Goal: Task Accomplishment & Management: Use online tool/utility

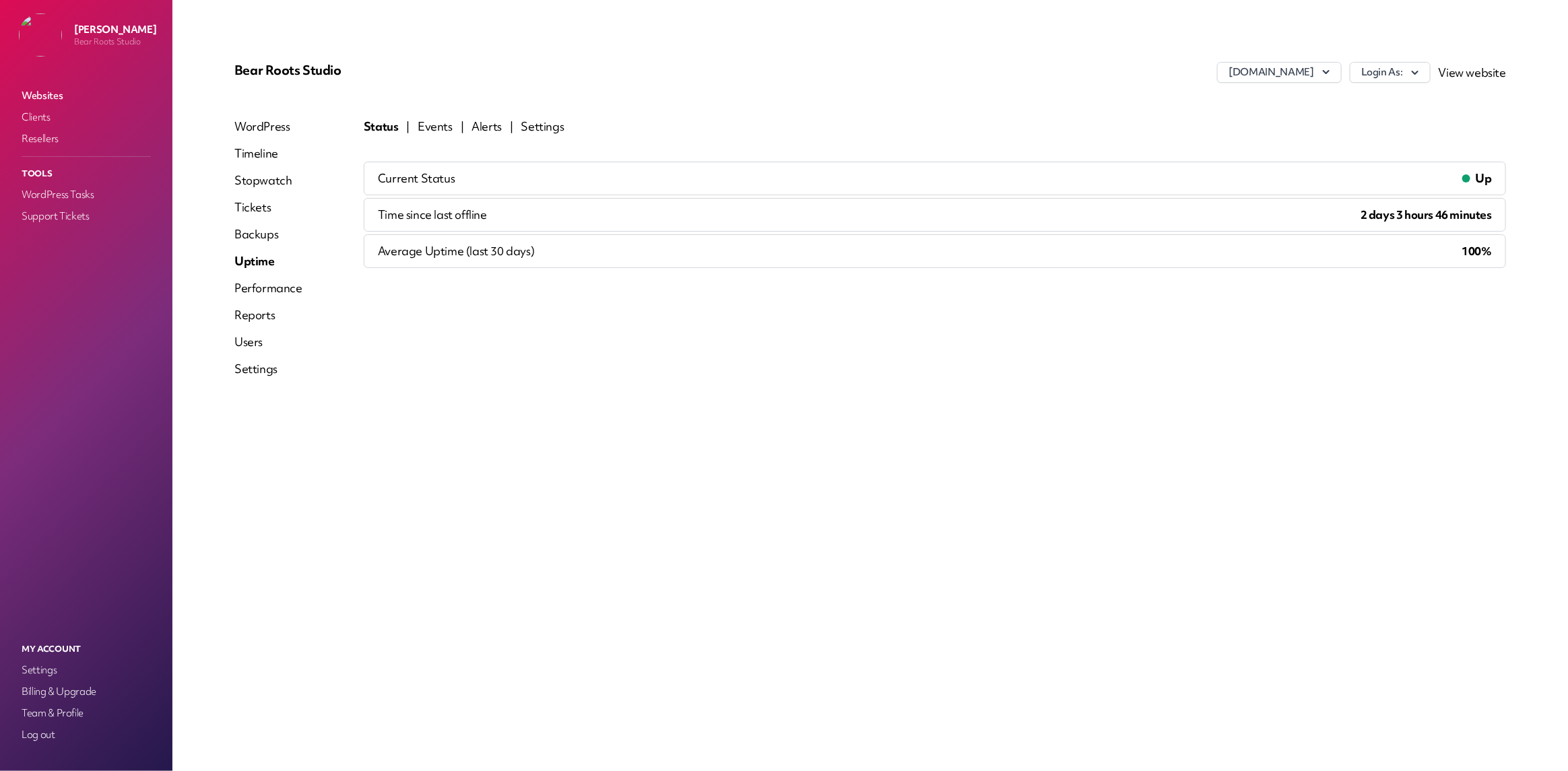
click at [266, 288] on link "Performance" at bounding box center [268, 288] width 68 height 16
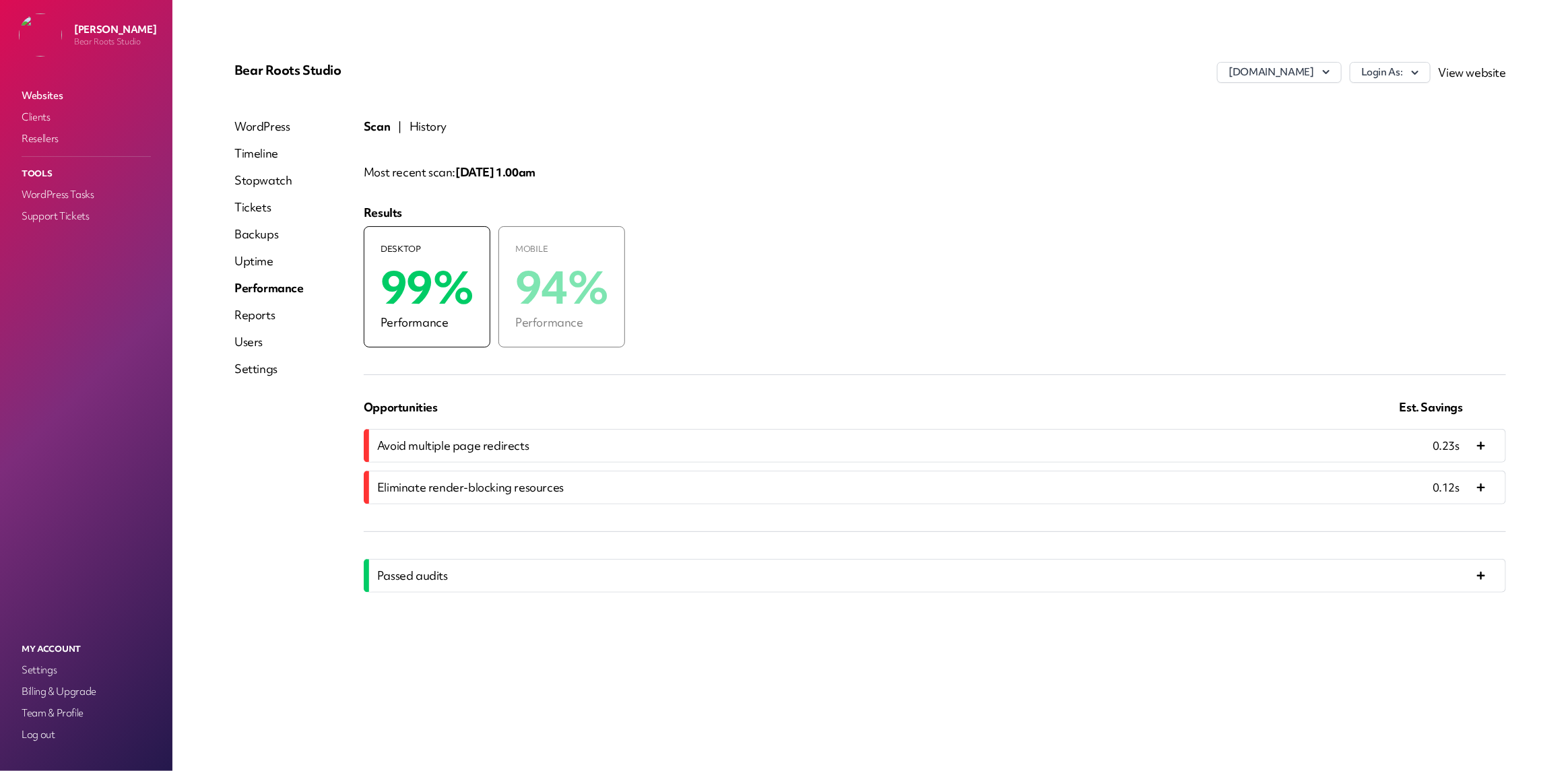
click at [255, 261] on link "Uptime" at bounding box center [268, 261] width 69 height 16
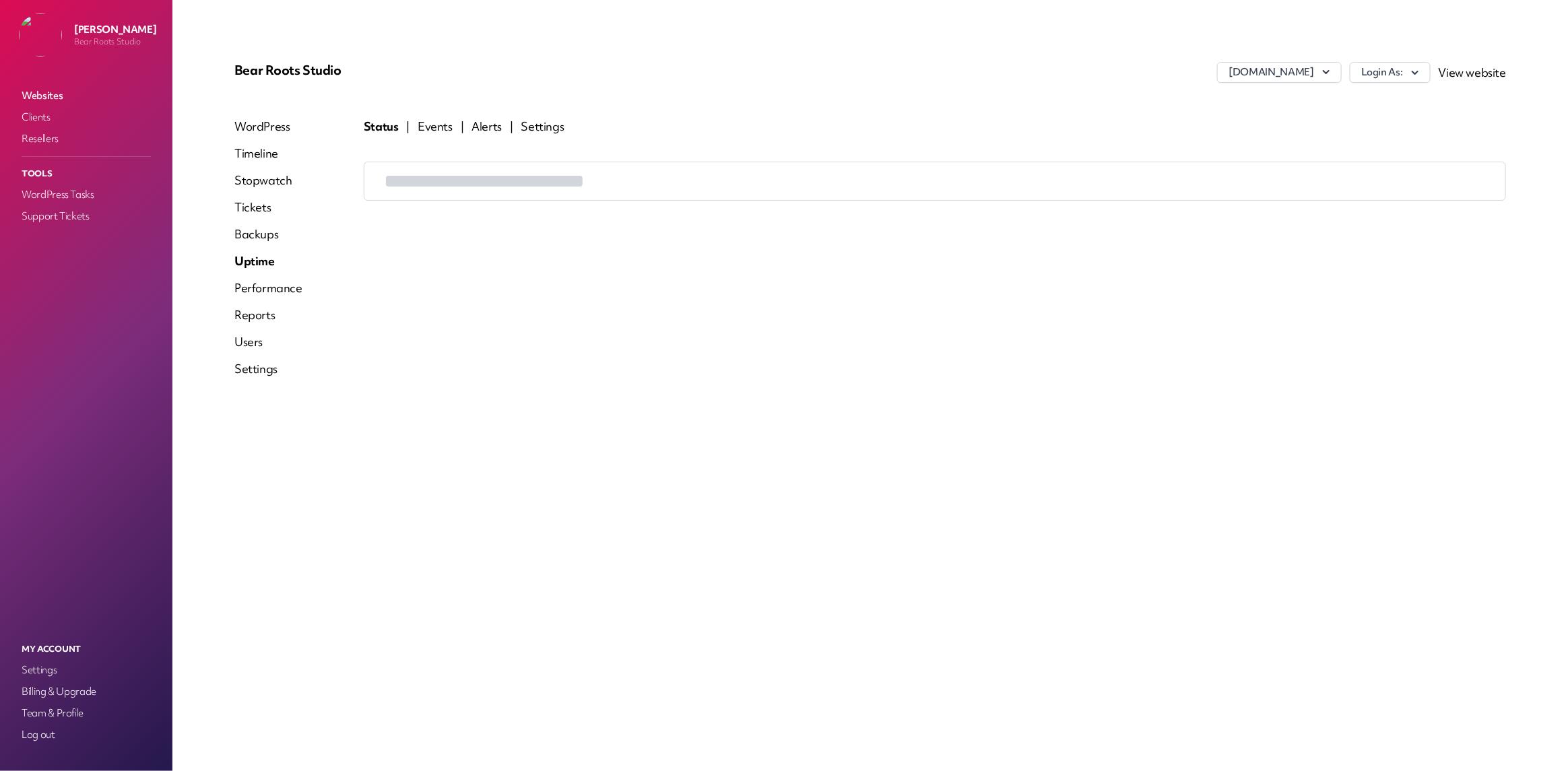
click at [255, 237] on link "Backups" at bounding box center [268, 234] width 68 height 16
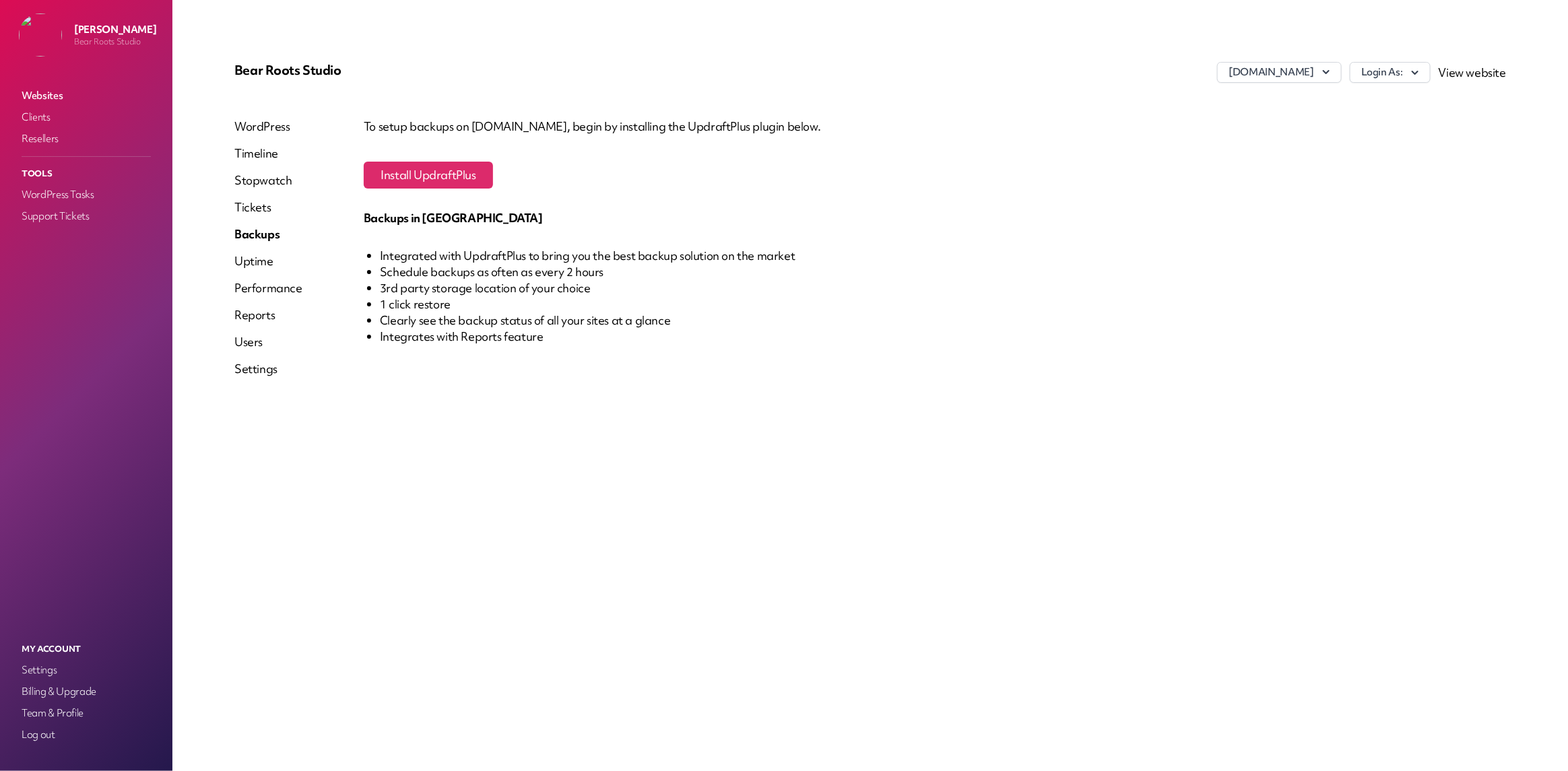
click at [370, 177] on button "Install UpdraftPlus" at bounding box center [428, 175] width 130 height 27
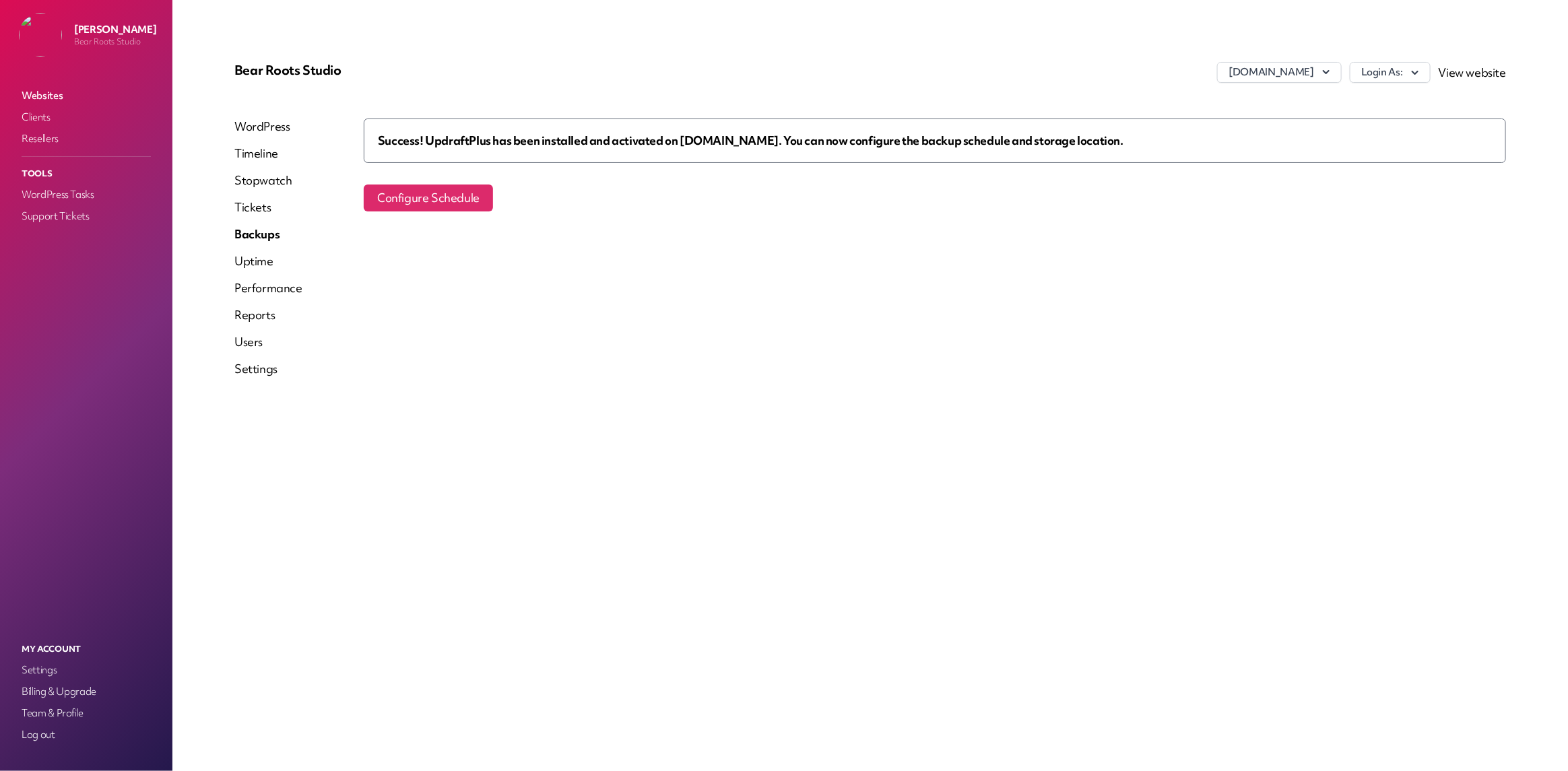
click at [239, 125] on link "WordPress" at bounding box center [268, 127] width 68 height 16
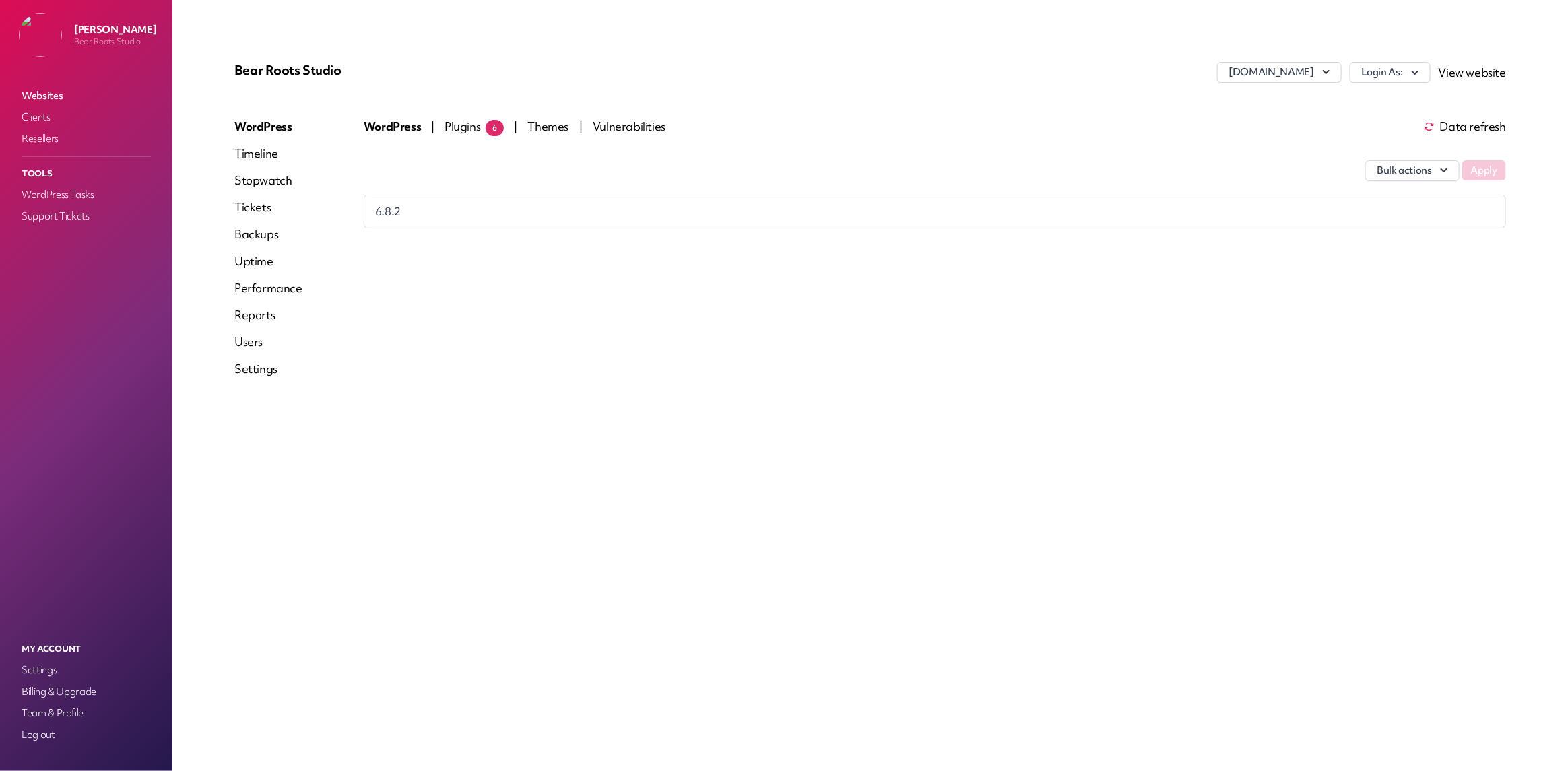
click at [458, 125] on span "Plugins 6" at bounding box center [474, 127] width 59 height 16
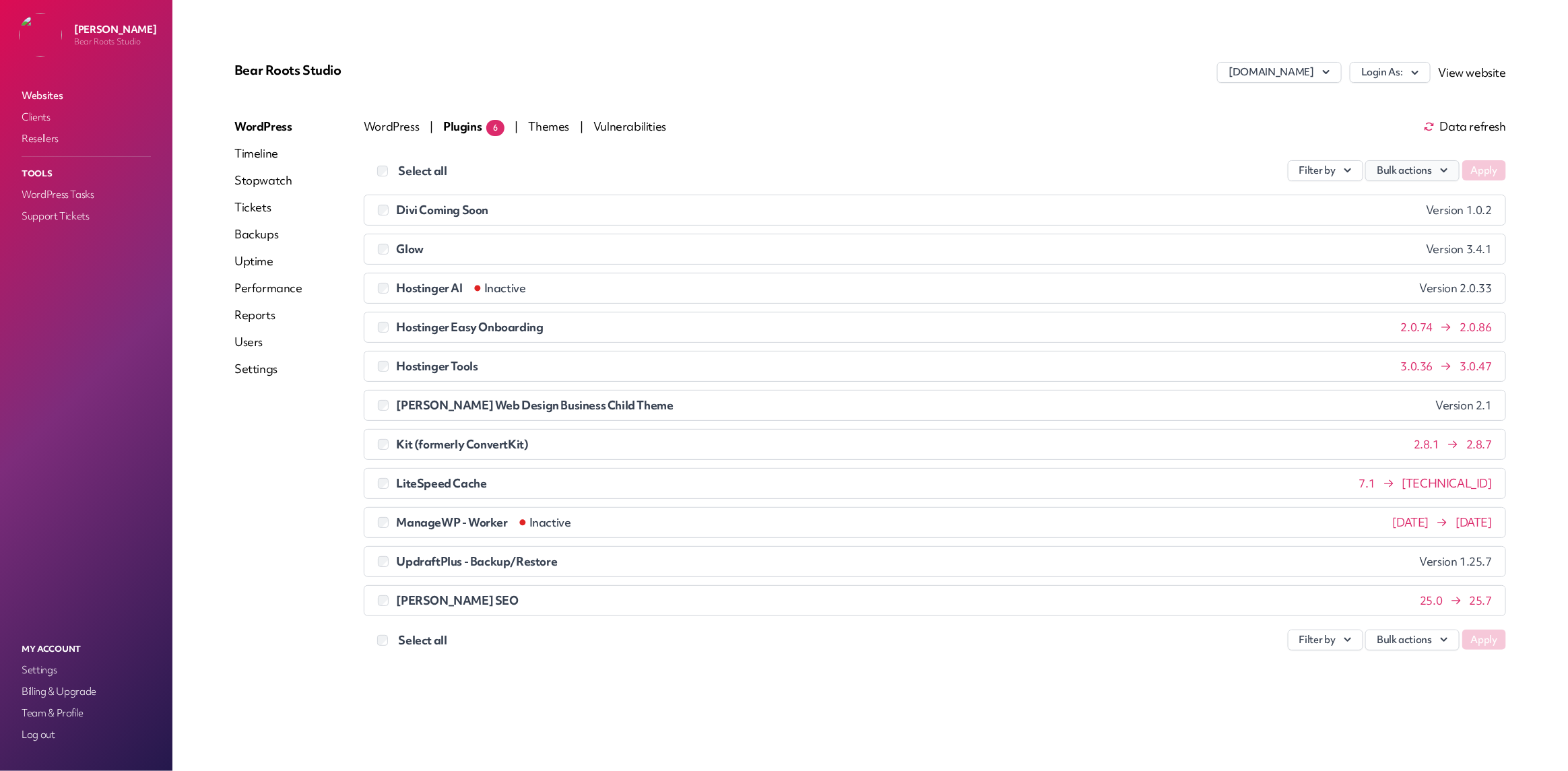
click at [1385, 176] on button "Bulk actions" at bounding box center [1413, 170] width 95 height 21
click at [1344, 205] on link "Update" at bounding box center [1384, 202] width 150 height 25
click at [1476, 172] on button "Apply" at bounding box center [1484, 170] width 44 height 20
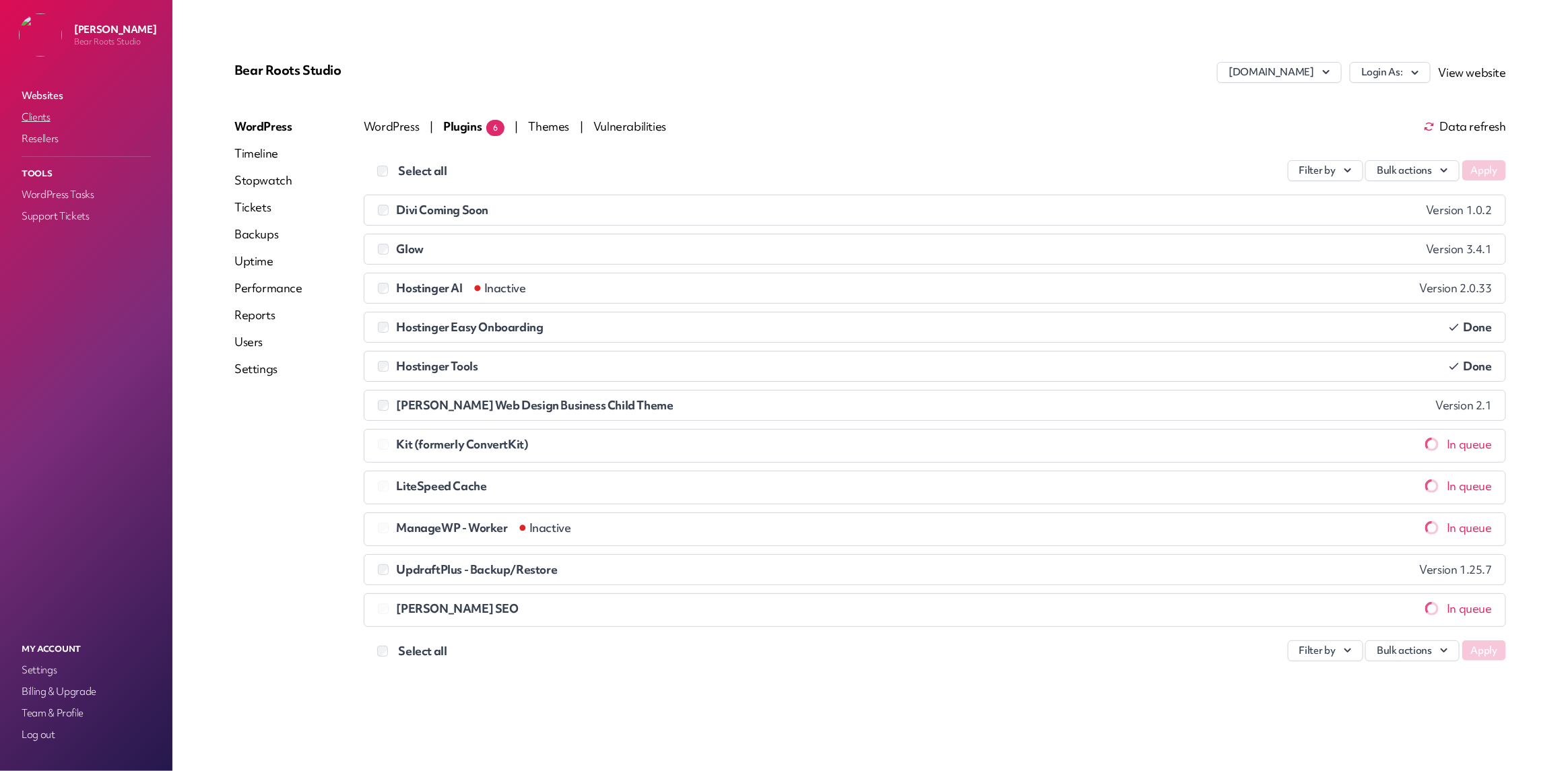
click at [34, 109] on link "Clients" at bounding box center [86, 117] width 135 height 19
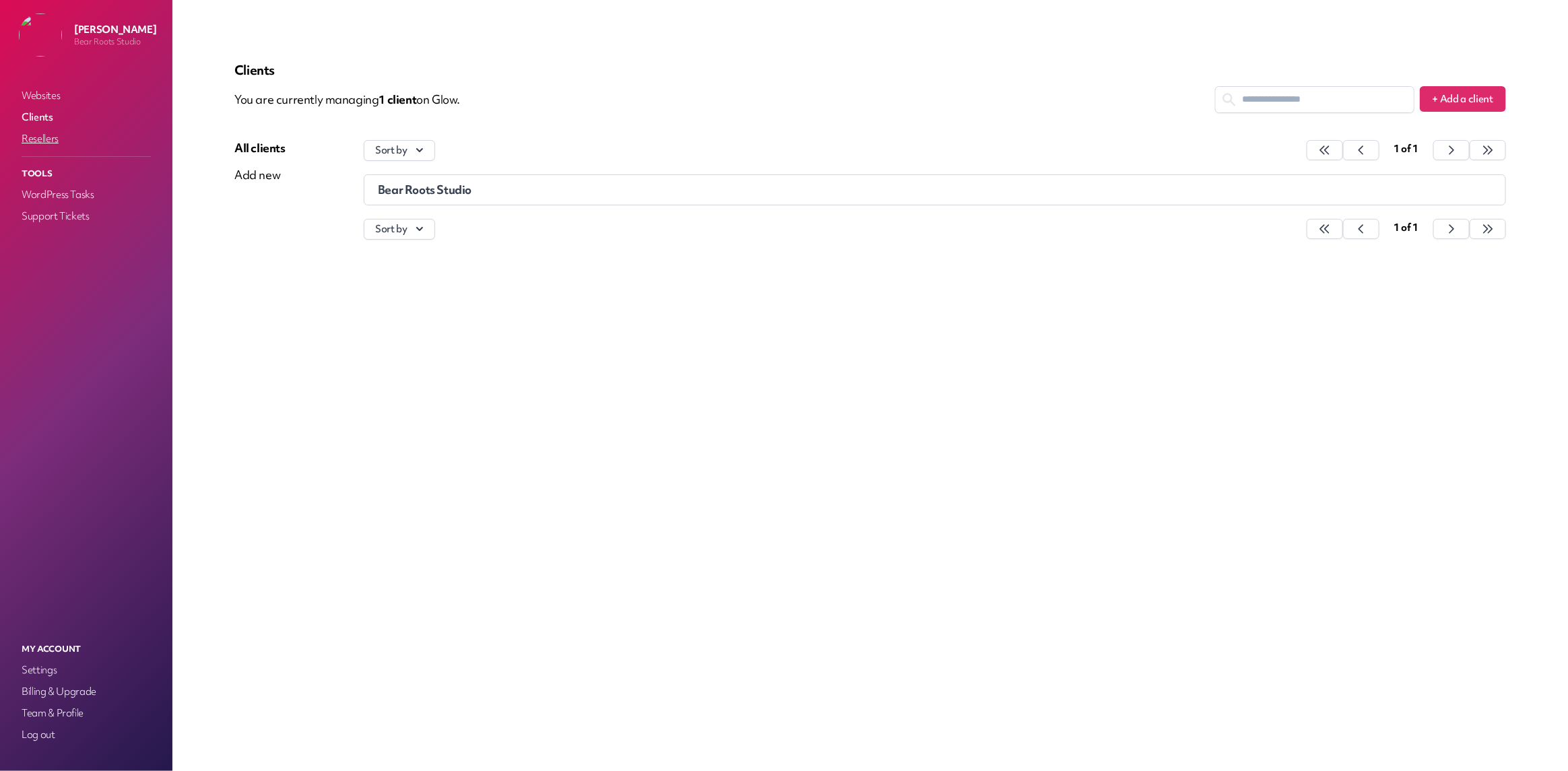
click at [51, 136] on link "Resellers" at bounding box center [86, 139] width 135 height 19
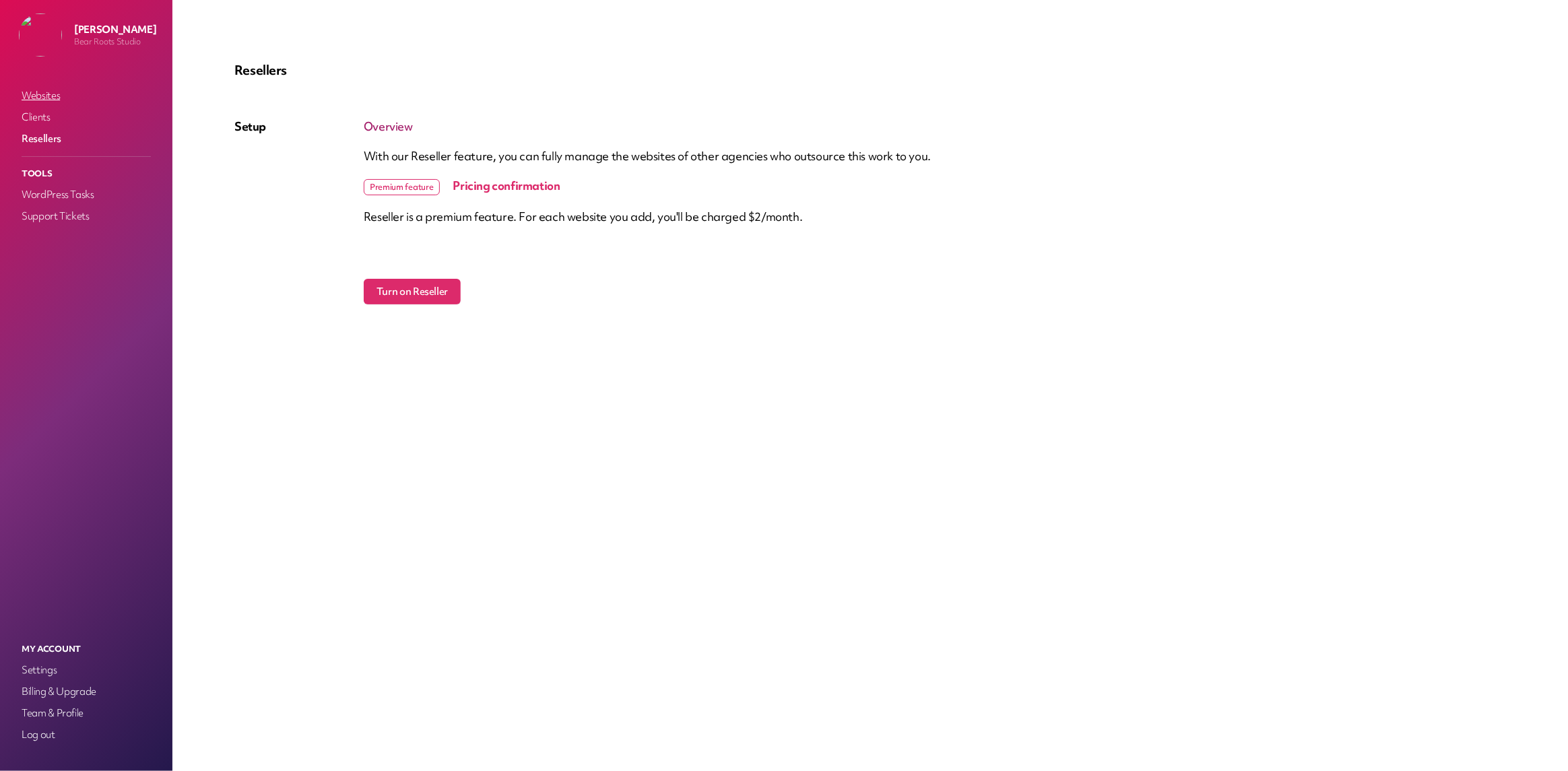
click at [51, 98] on link "Websites" at bounding box center [86, 95] width 135 height 19
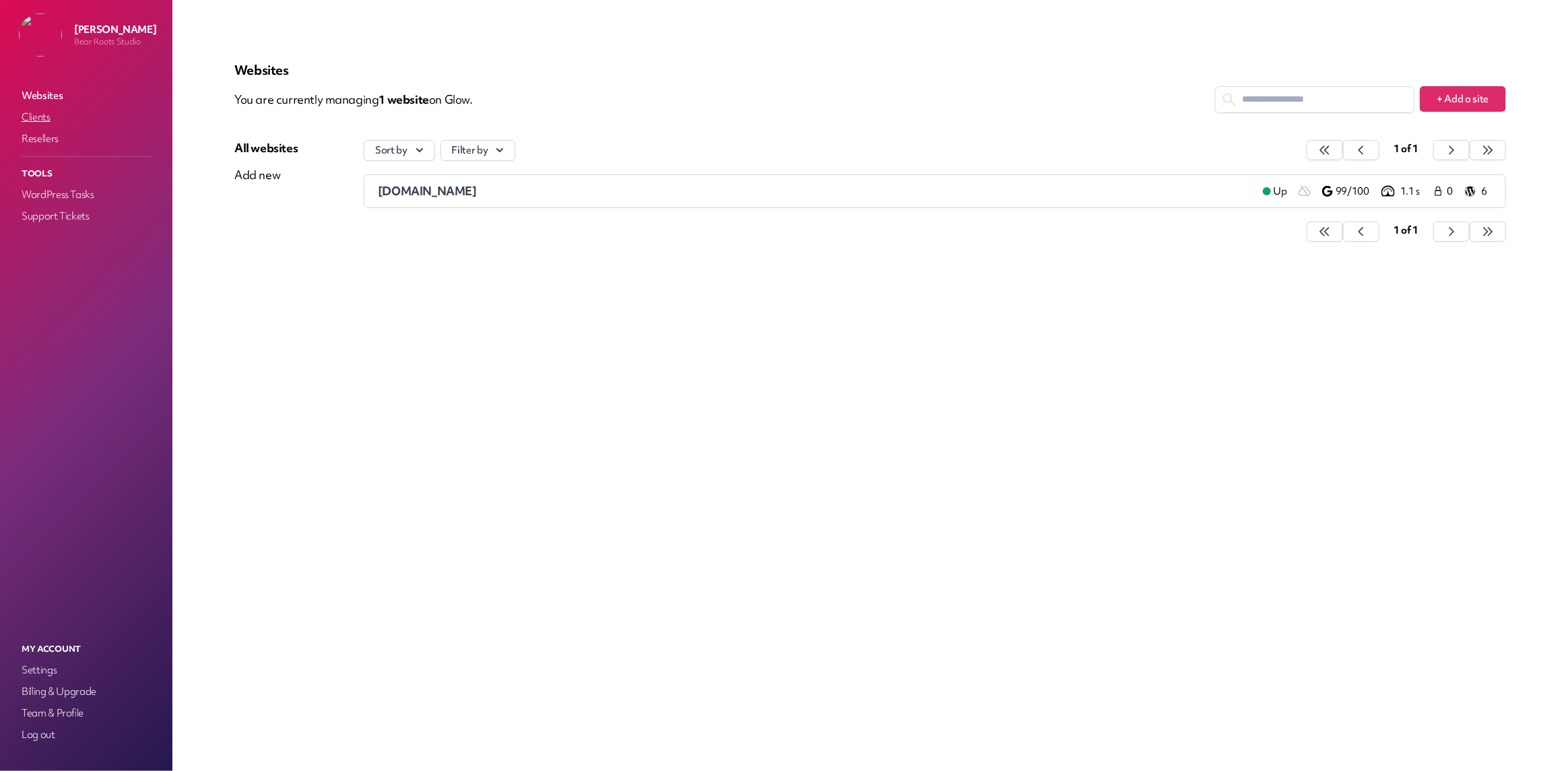
click at [42, 117] on link "Clients" at bounding box center [86, 117] width 135 height 19
click at [422, 186] on span "Bear Roots Studio" at bounding box center [425, 190] width 94 height 16
click at [399, 185] on span "[DOMAIN_NAME]" at bounding box center [427, 191] width 99 height 16
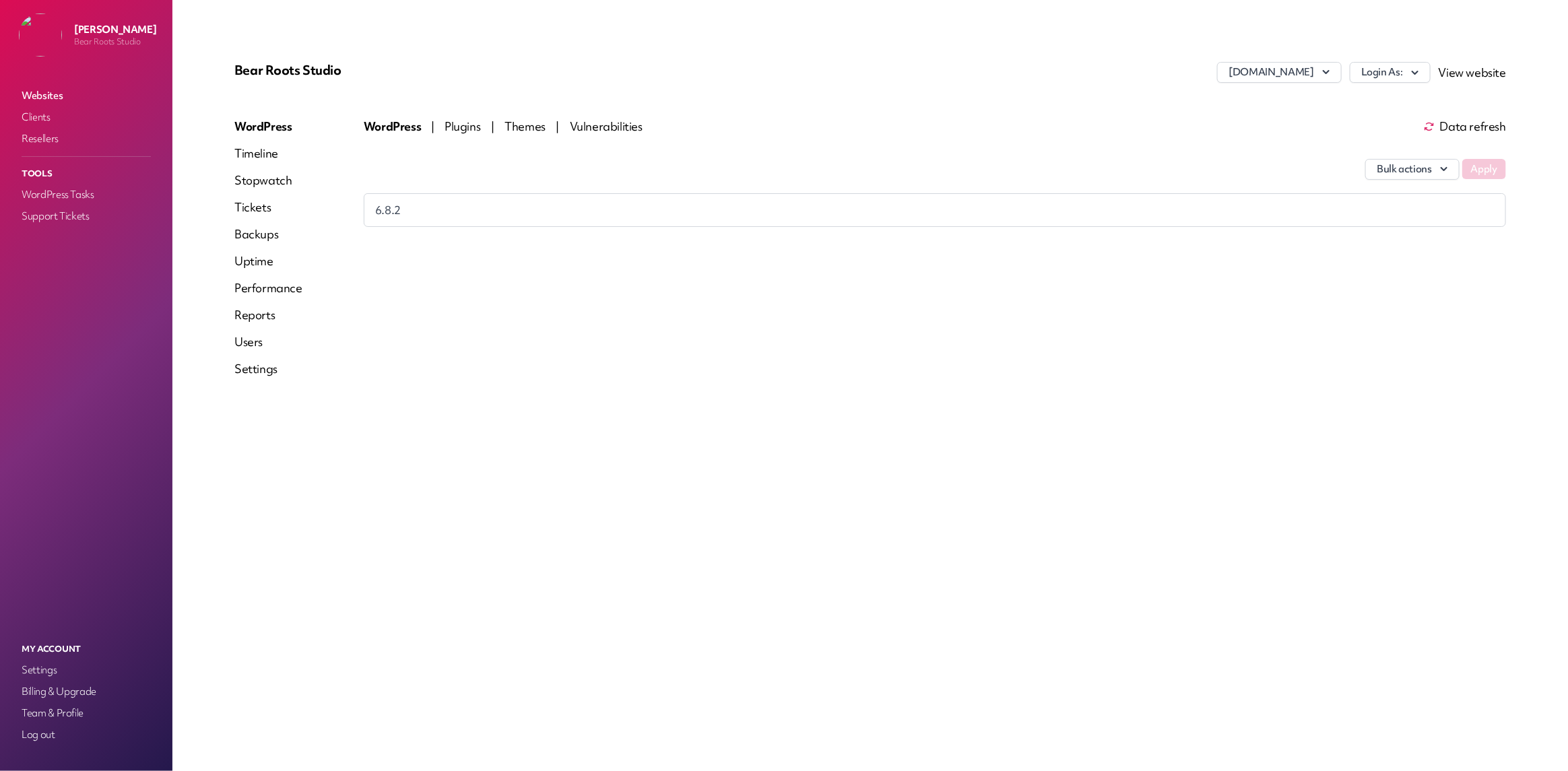
click at [453, 128] on span "Plugins" at bounding box center [464, 127] width 39 height 16
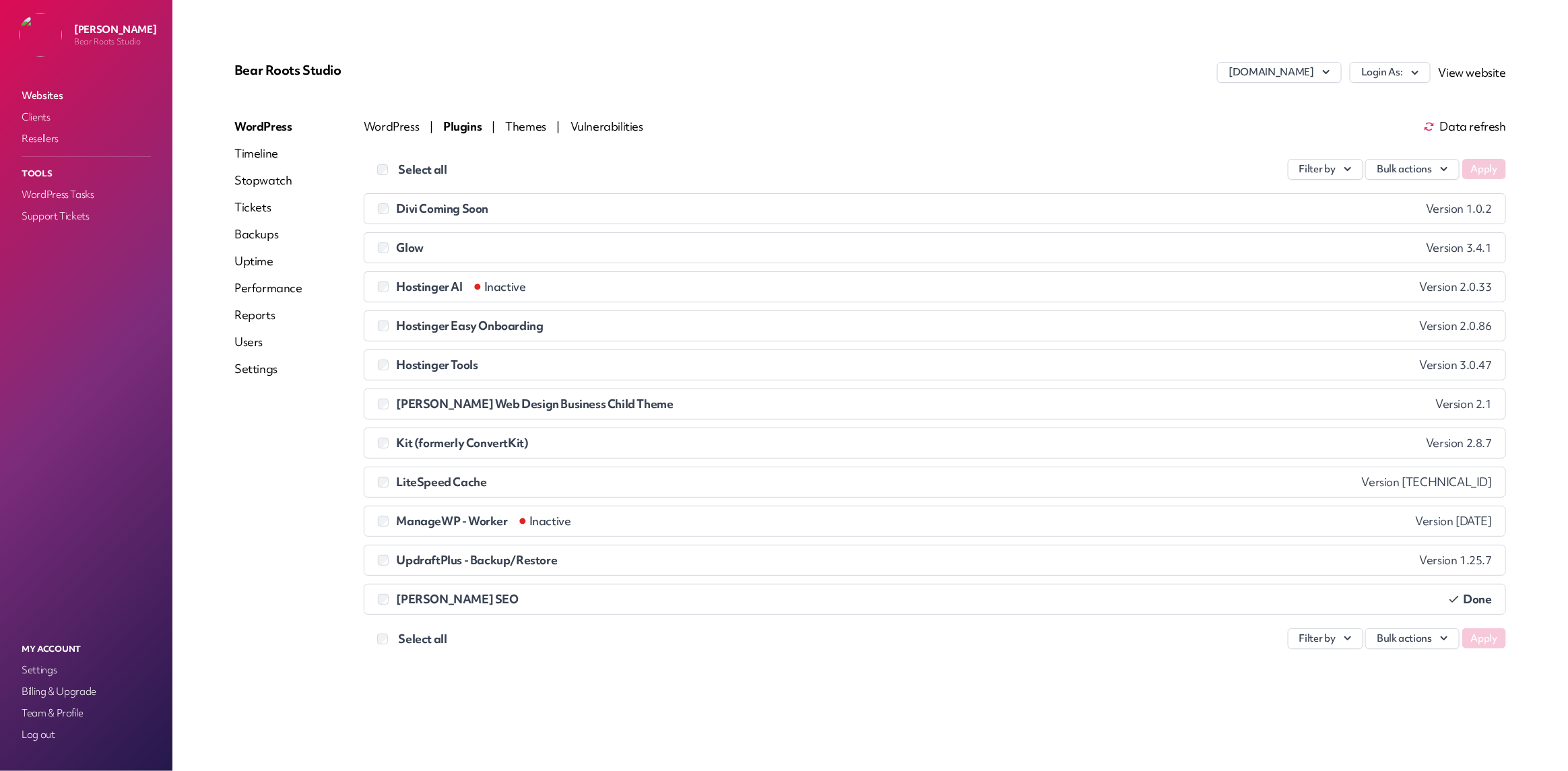
click at [528, 128] on span "Themes" at bounding box center [526, 127] width 43 height 16
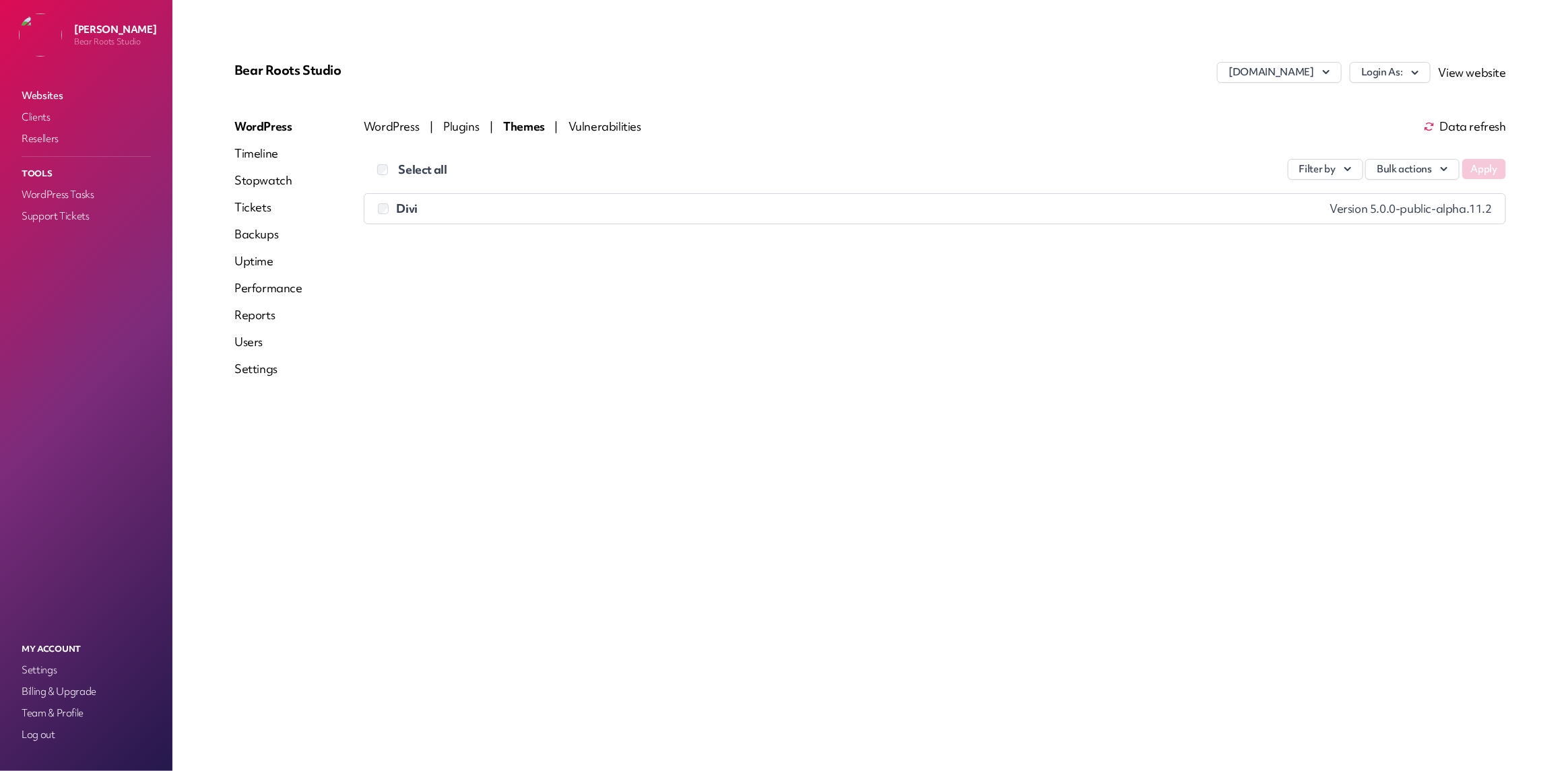
click at [576, 123] on span "Vulnerabilities" at bounding box center [605, 127] width 73 height 16
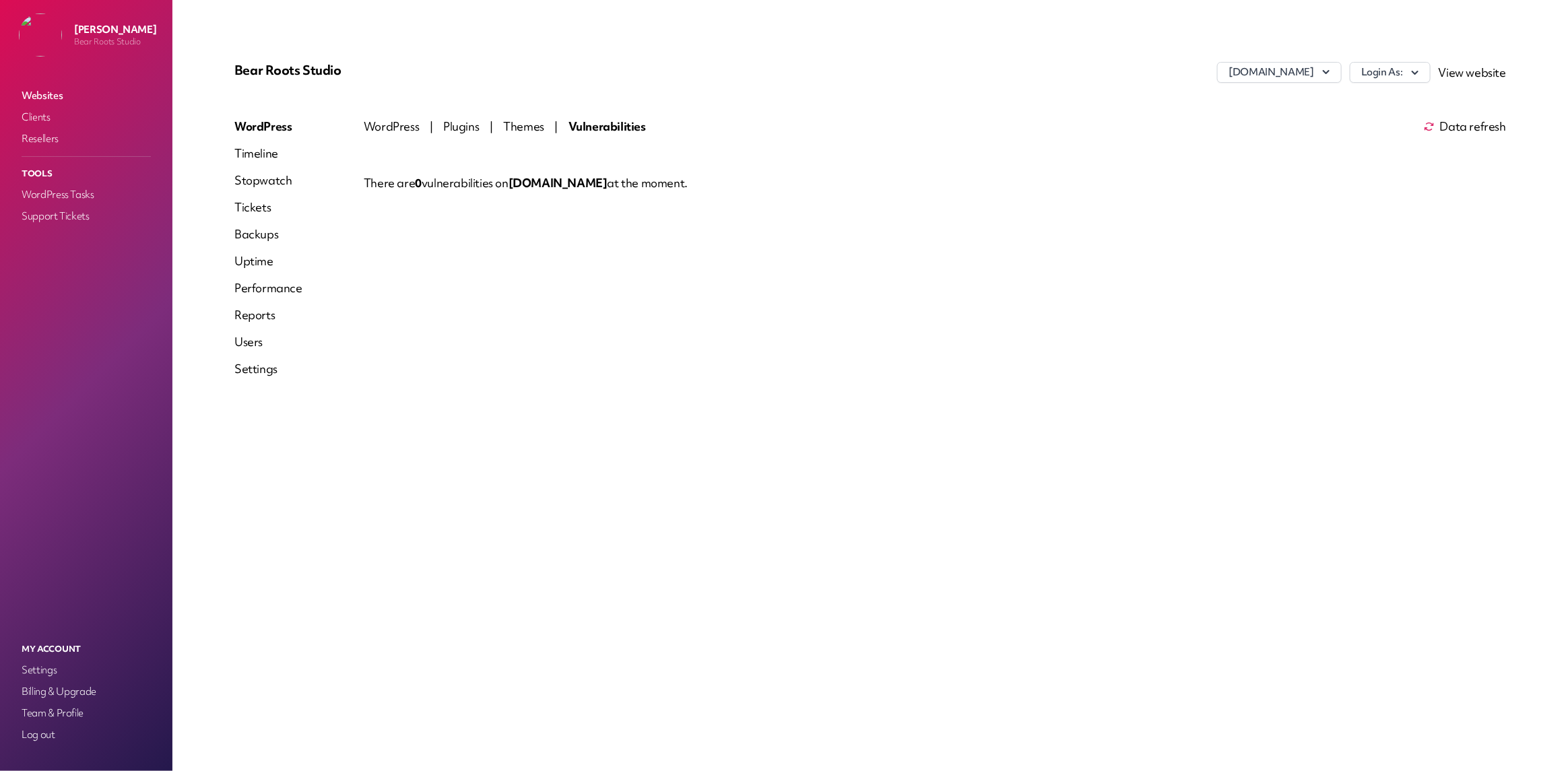
click at [253, 285] on link "Performance" at bounding box center [268, 288] width 68 height 16
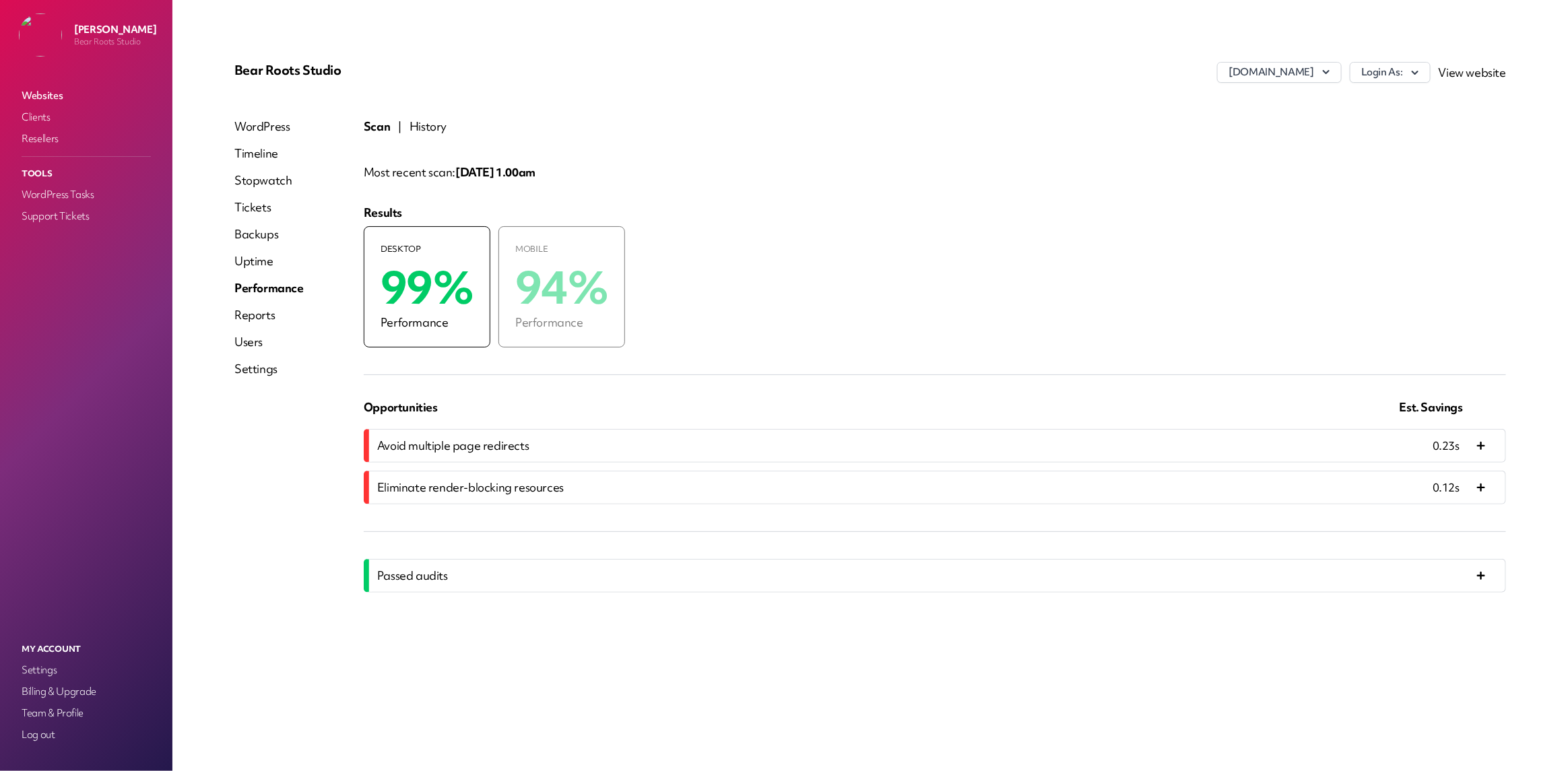
click at [255, 317] on link "Reports" at bounding box center [268, 315] width 69 height 16
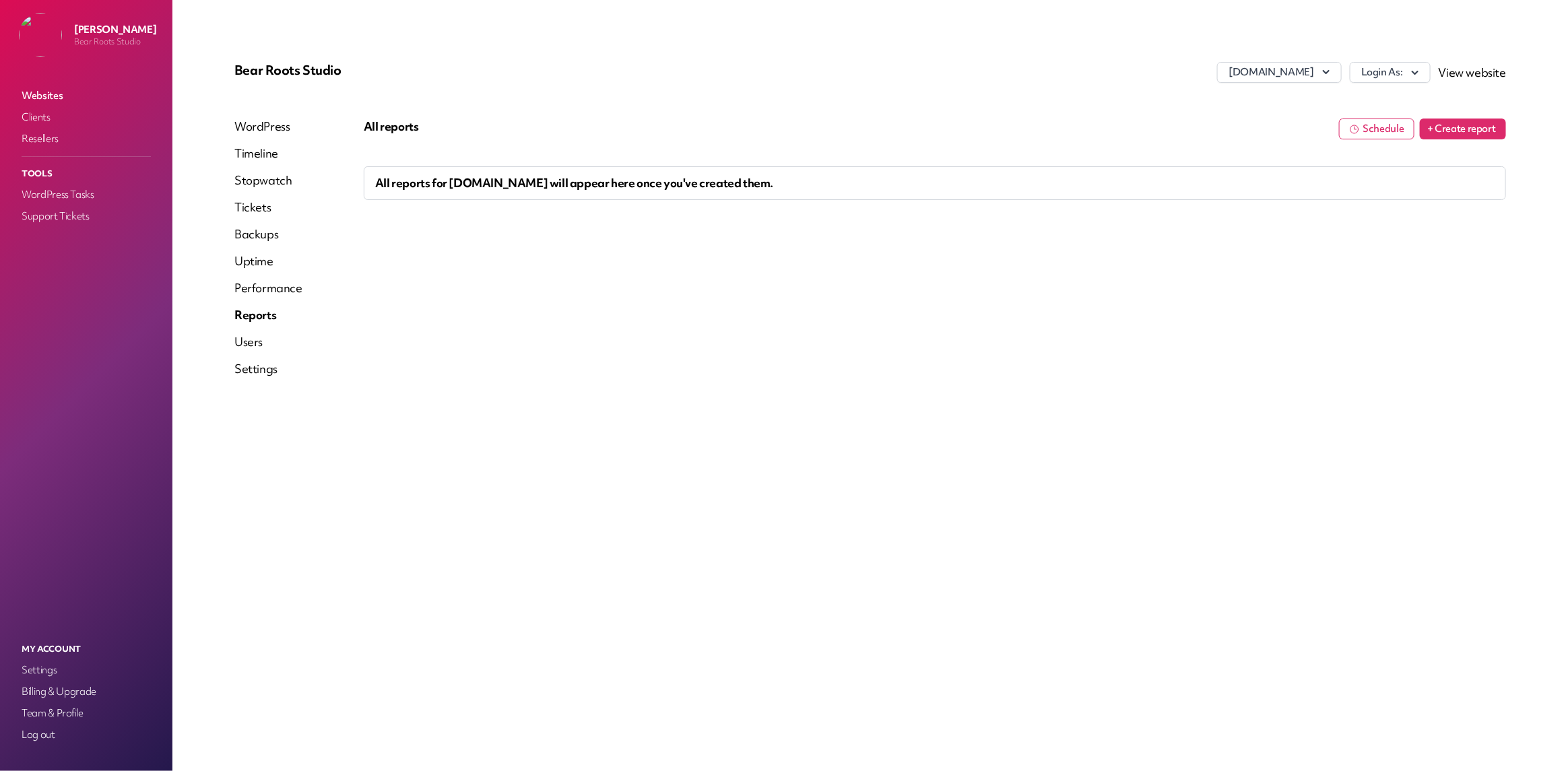
click at [1467, 136] on button "+ Create report" at bounding box center [1463, 129] width 86 height 21
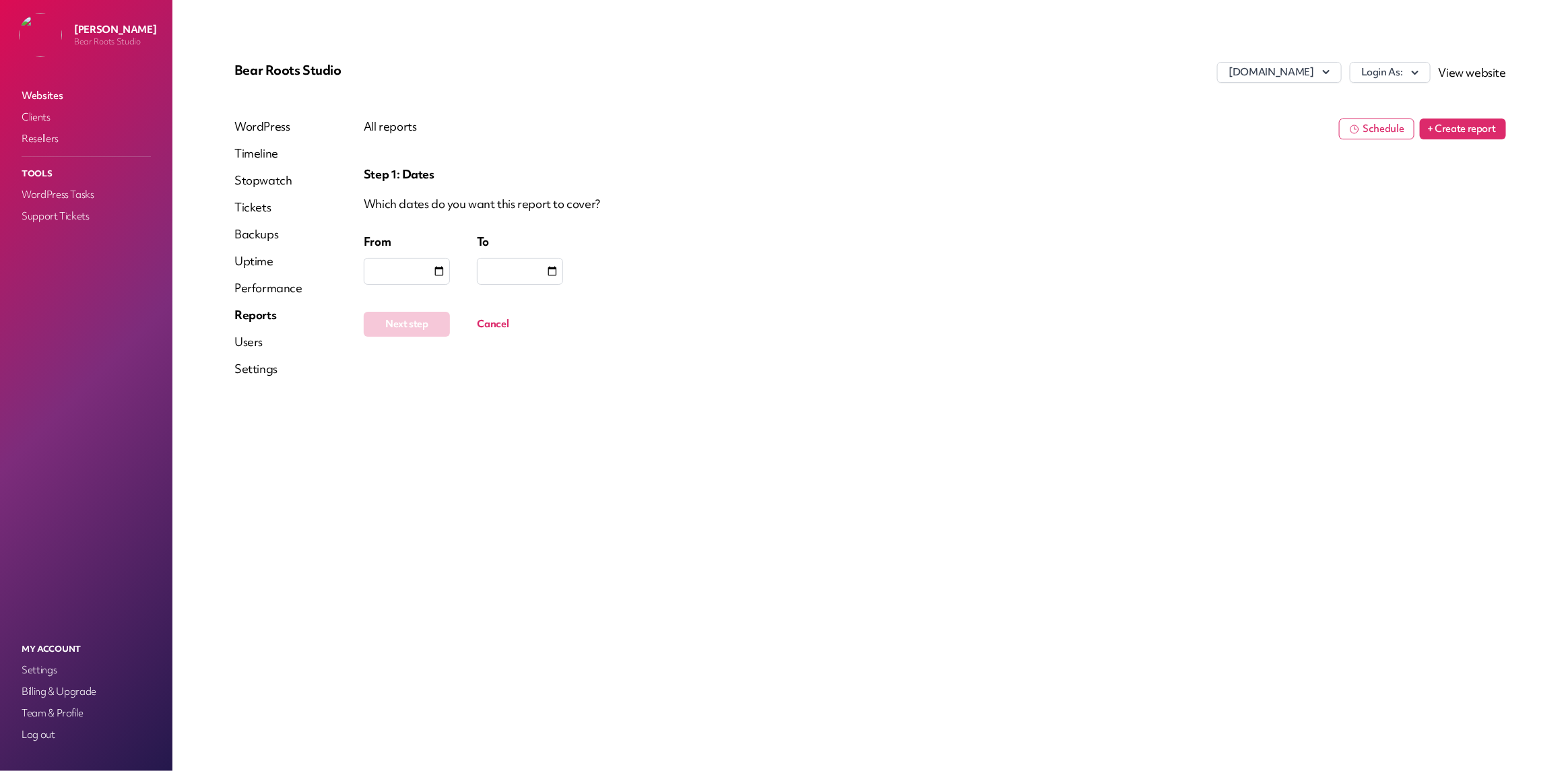
click at [410, 267] on div at bounding box center [407, 271] width 86 height 27
type input "**********"
click at [514, 267] on div at bounding box center [520, 271] width 86 height 27
type input "**********"
click at [427, 328] on button "Next step" at bounding box center [407, 324] width 86 height 25
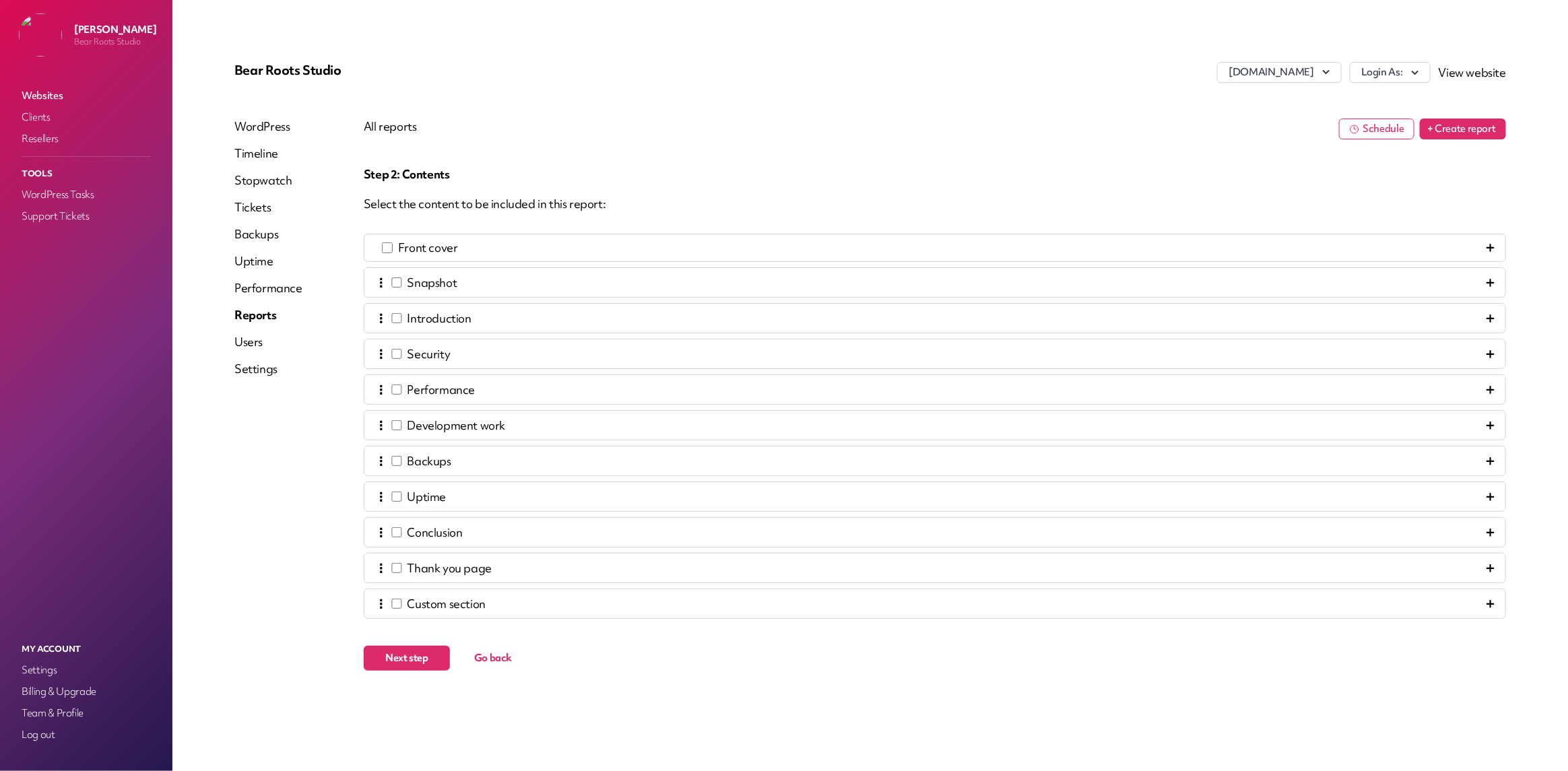
click at [393, 279] on div "⋮ Snapshot" at bounding box center [416, 282] width 82 height 18
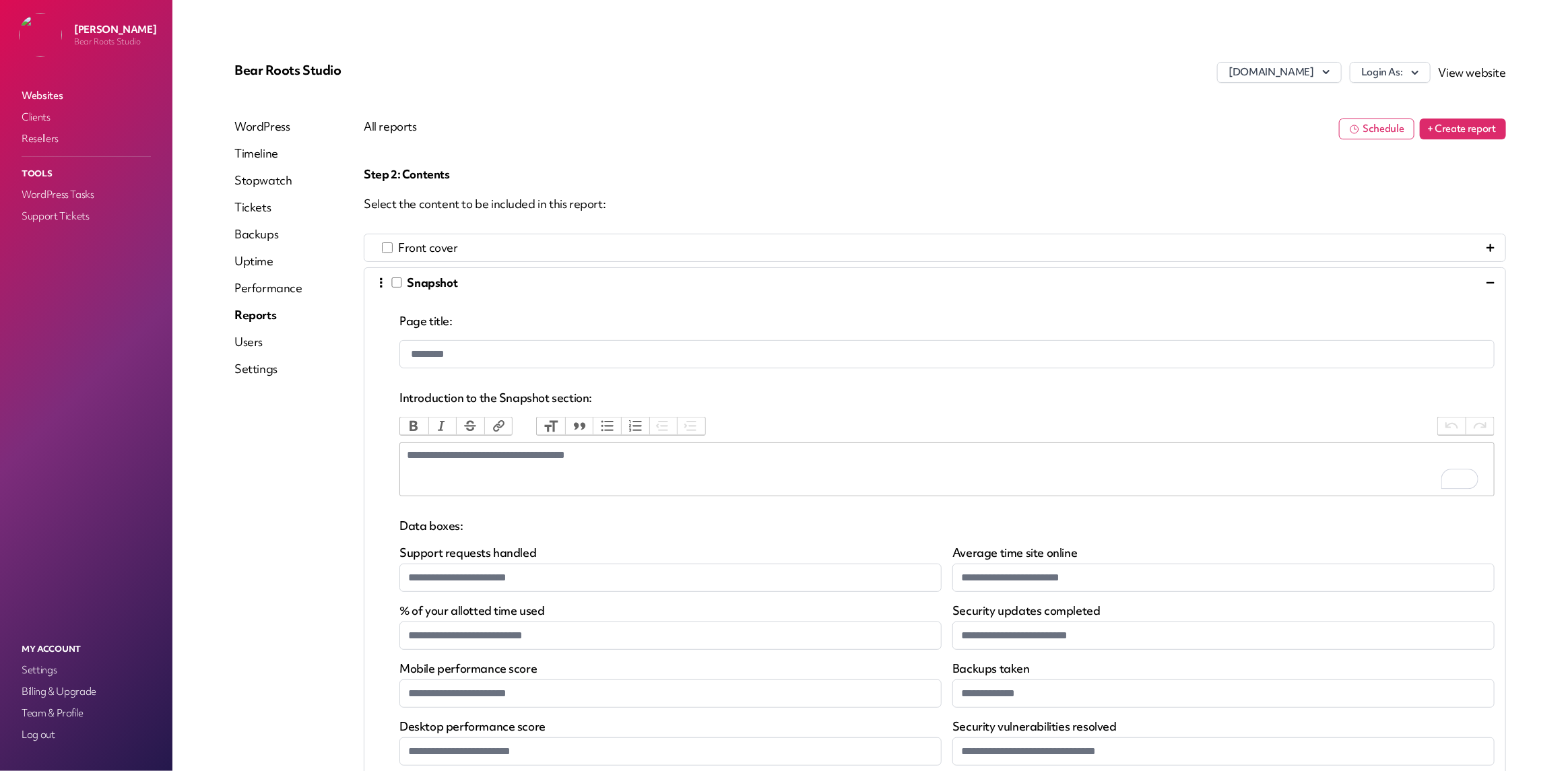
click at [435, 354] on input "********" at bounding box center [947, 354] width 1095 height 29
click at [1486, 281] on icon at bounding box center [1490, 282] width 8 height 8
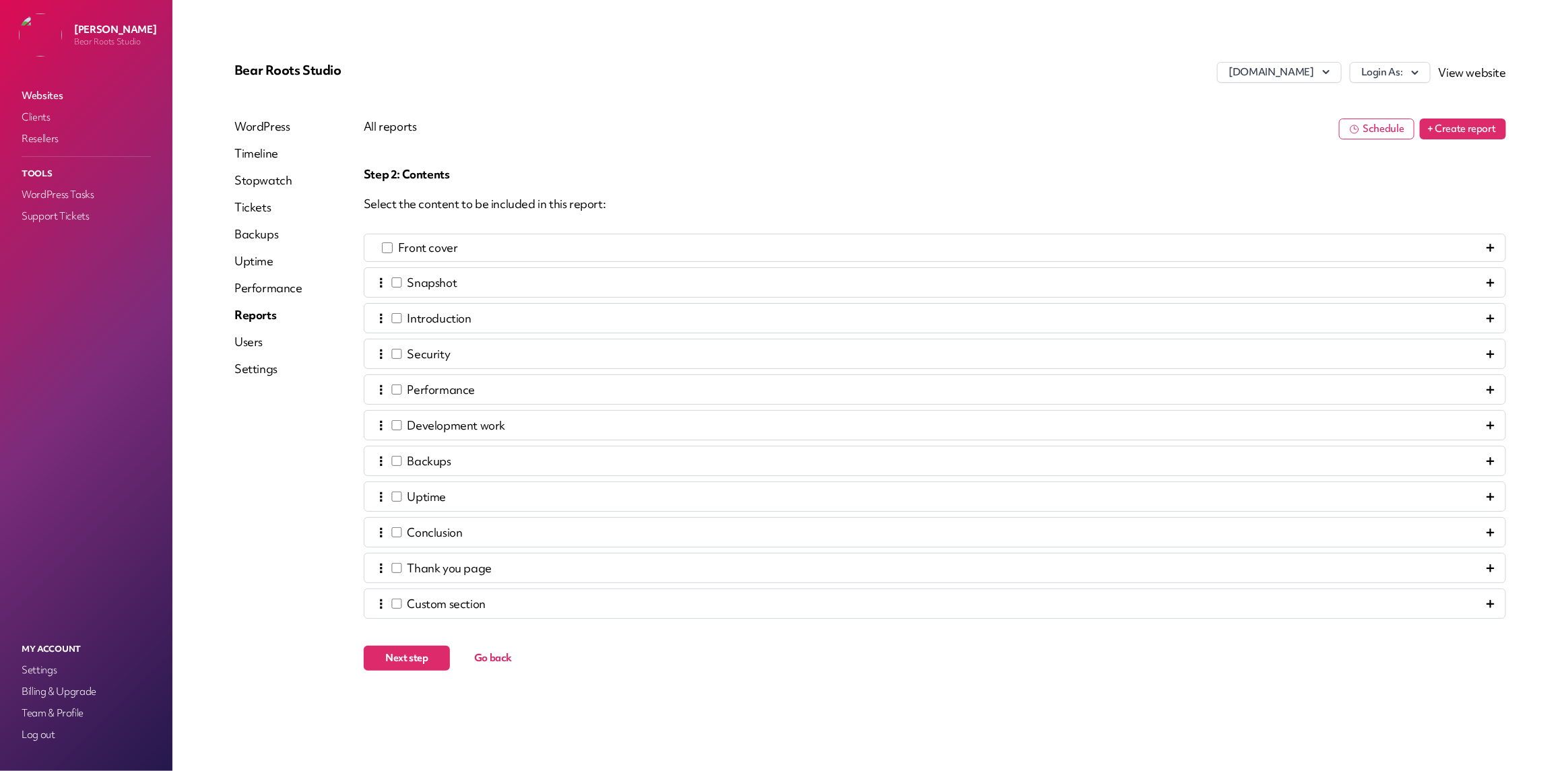
click at [1491, 244] on icon at bounding box center [1490, 248] width 8 height 8
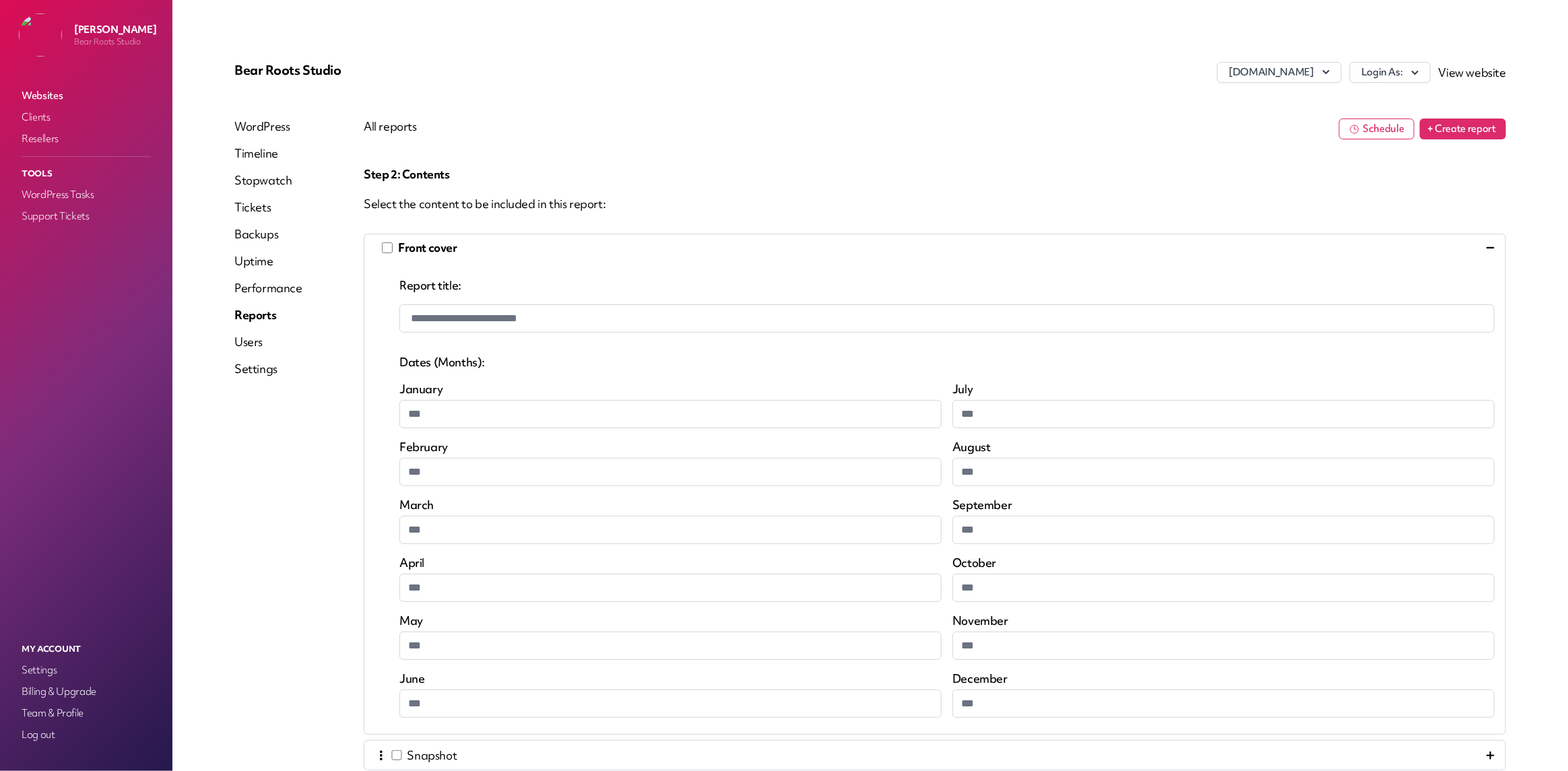
click at [566, 322] on input "**********" at bounding box center [947, 319] width 1095 height 29
drag, startPoint x: 566, startPoint y: 320, endPoint x: 411, endPoint y: 329, distance: 155.3
click at [411, 329] on input "**********" at bounding box center [947, 319] width 1095 height 29
click at [523, 344] on div "**********" at bounding box center [947, 498] width 1095 height 440
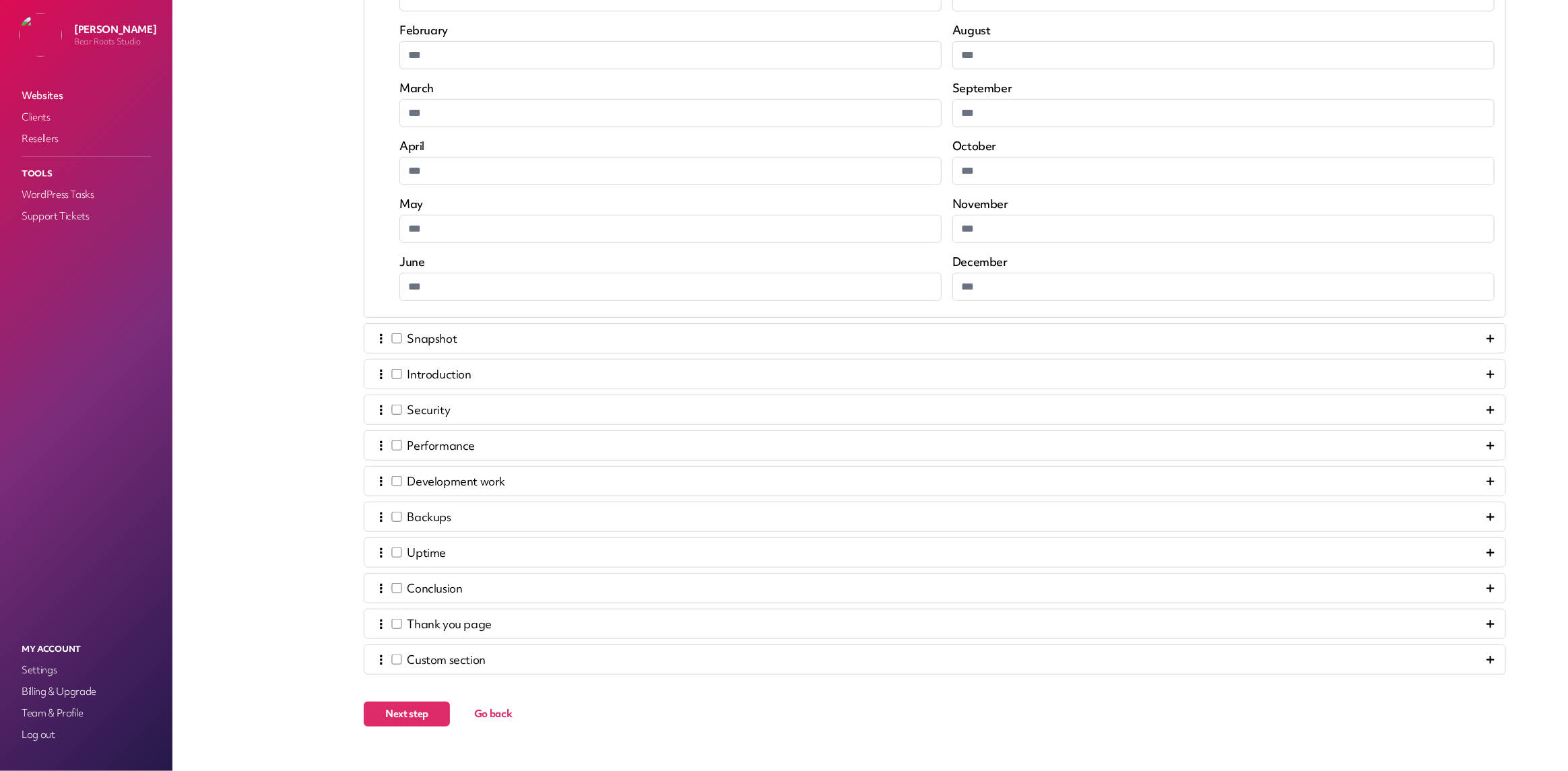
scroll to position [424, 0]
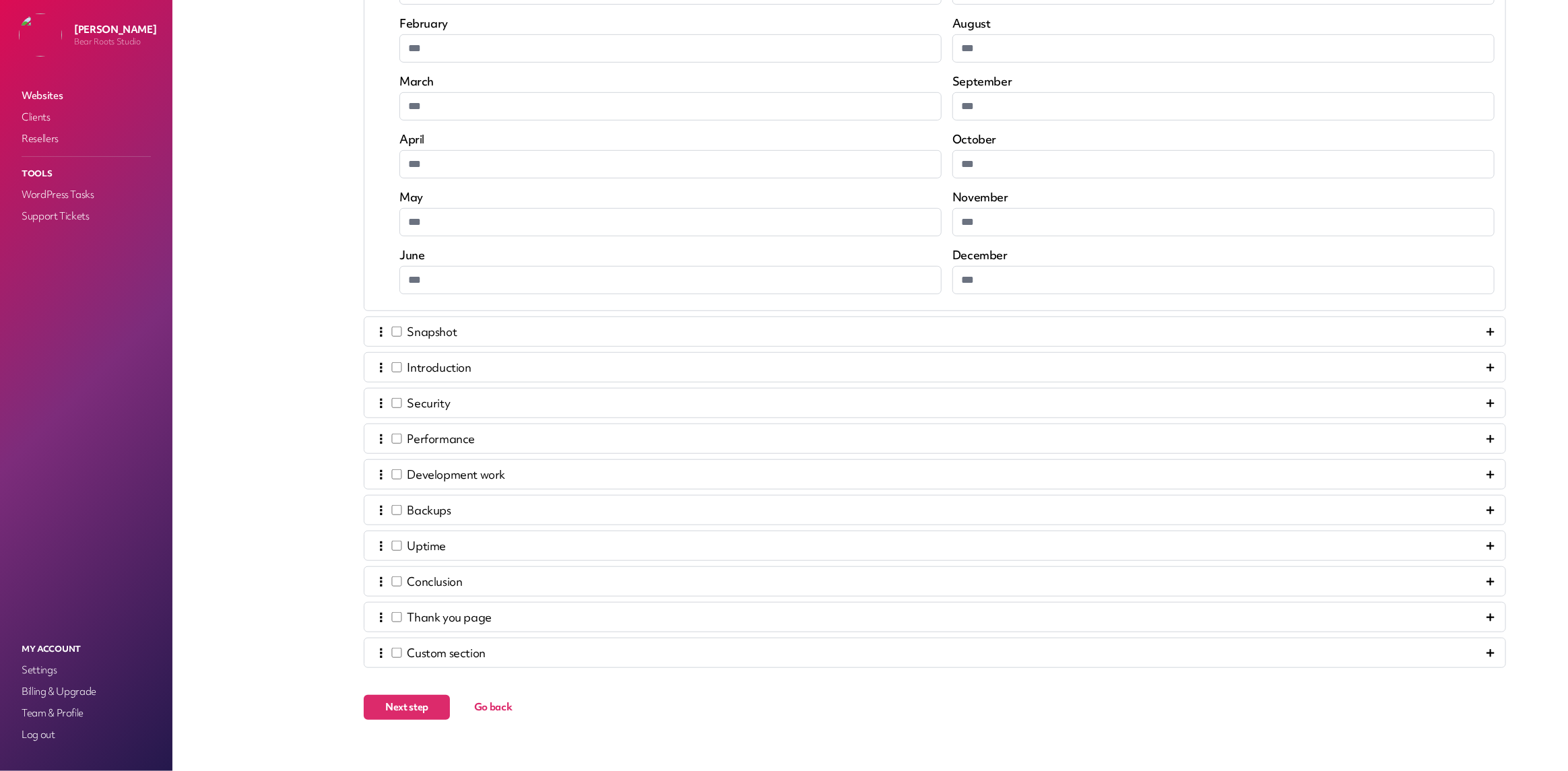
click at [1486, 364] on icon at bounding box center [1490, 367] width 8 height 8
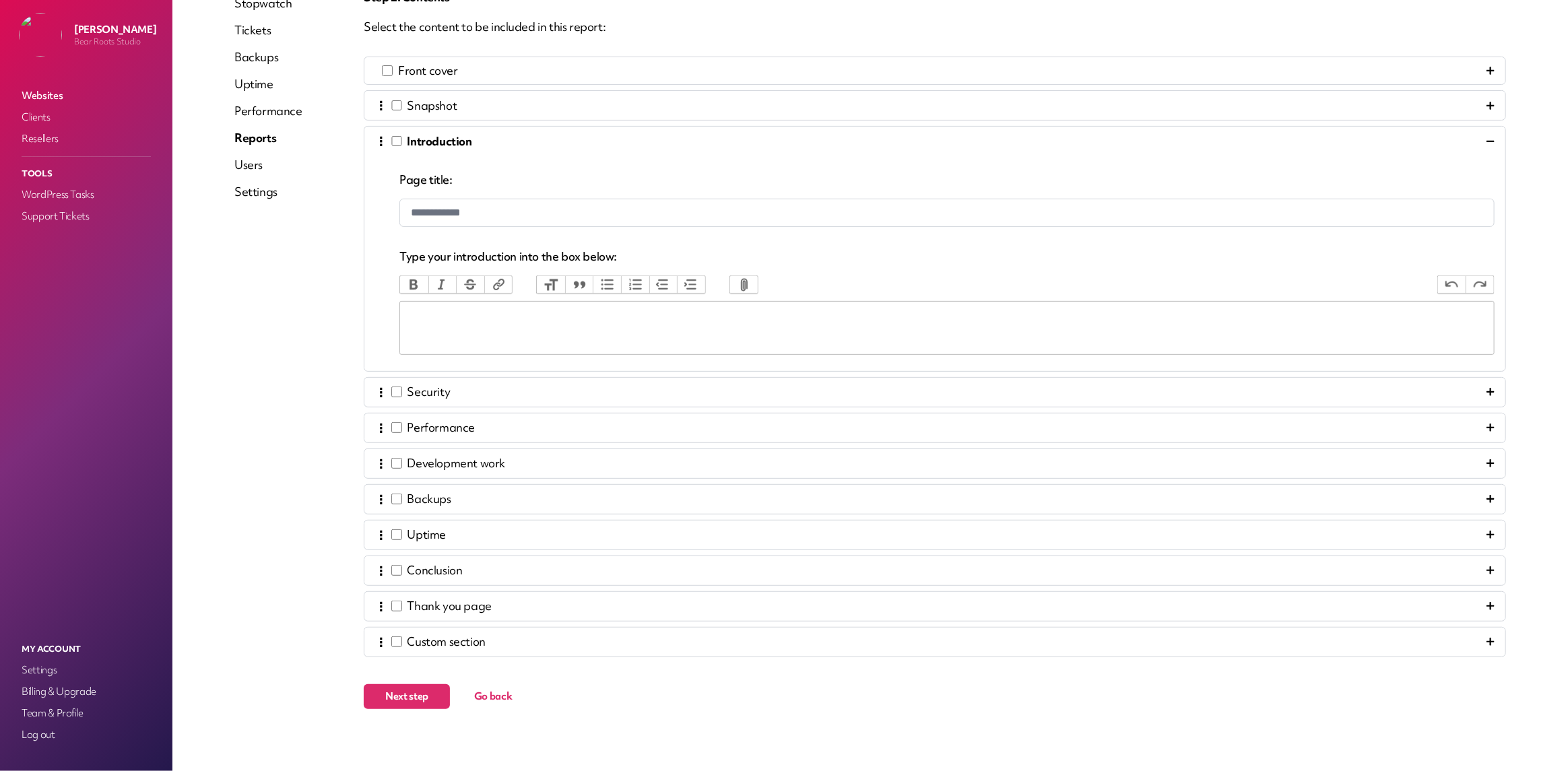
scroll to position [168, 0]
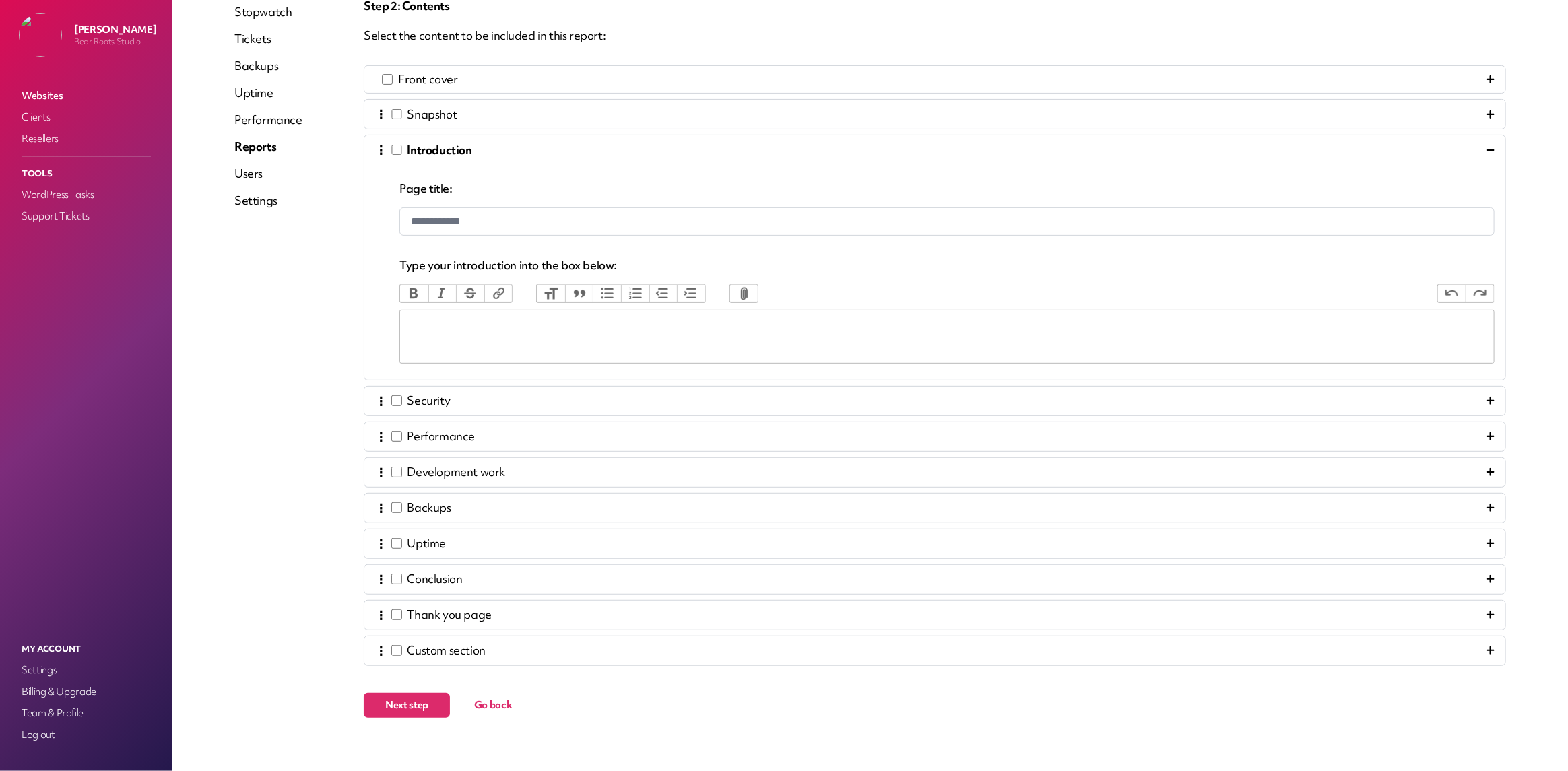
click at [1486, 397] on icon at bounding box center [1490, 400] width 8 height 8
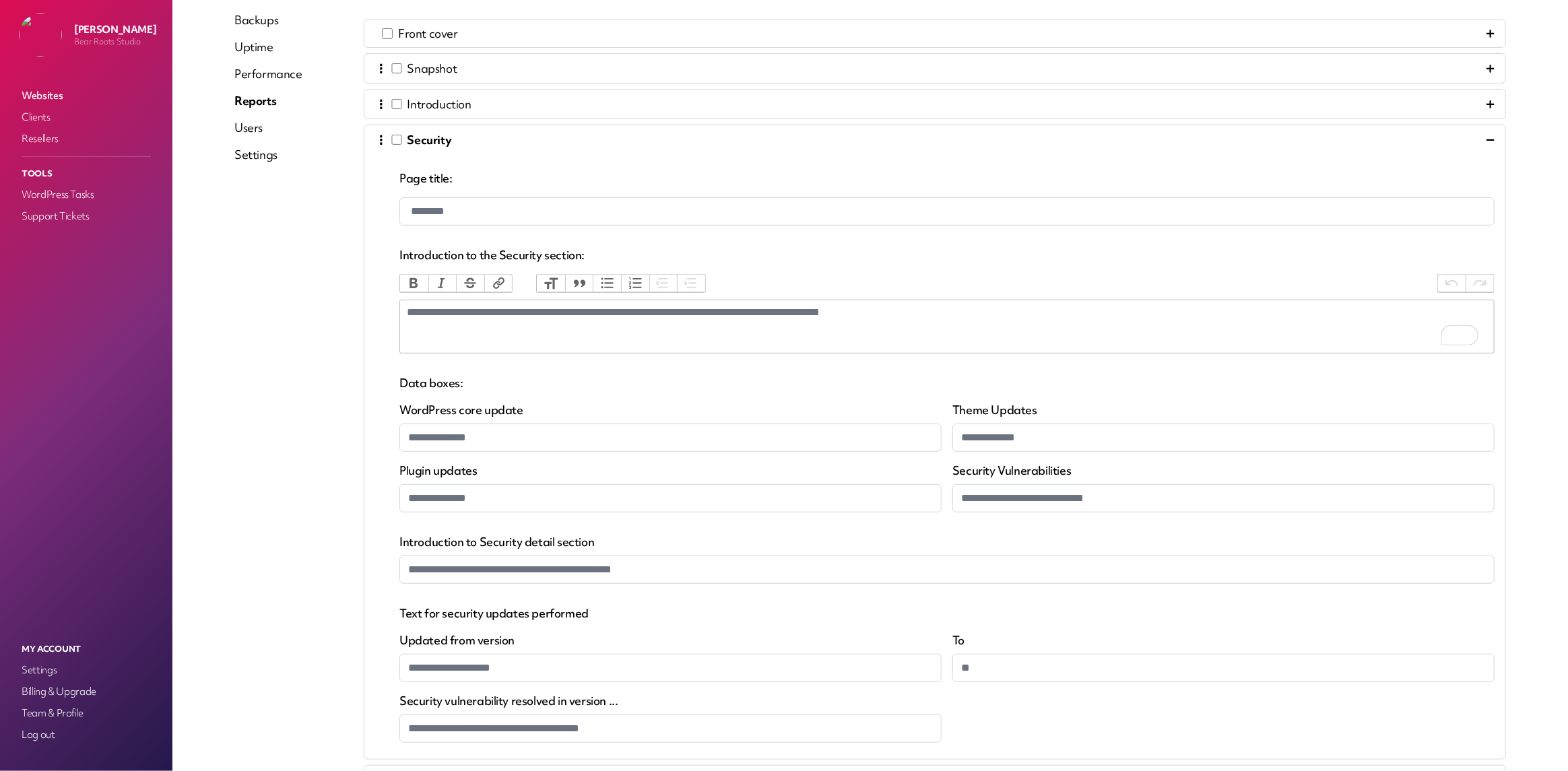
scroll to position [0, 0]
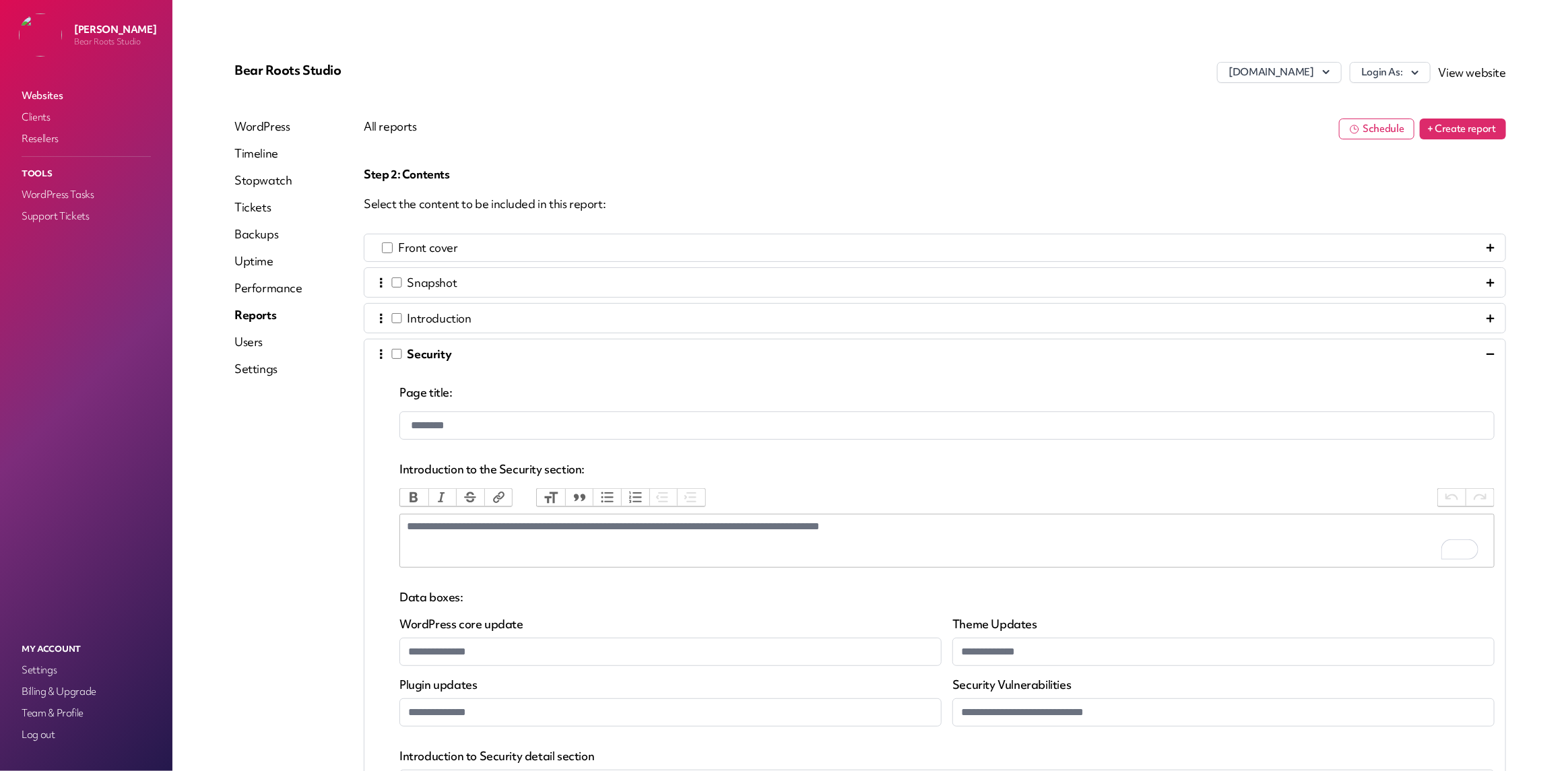
click at [260, 340] on link "Users" at bounding box center [268, 342] width 68 height 16
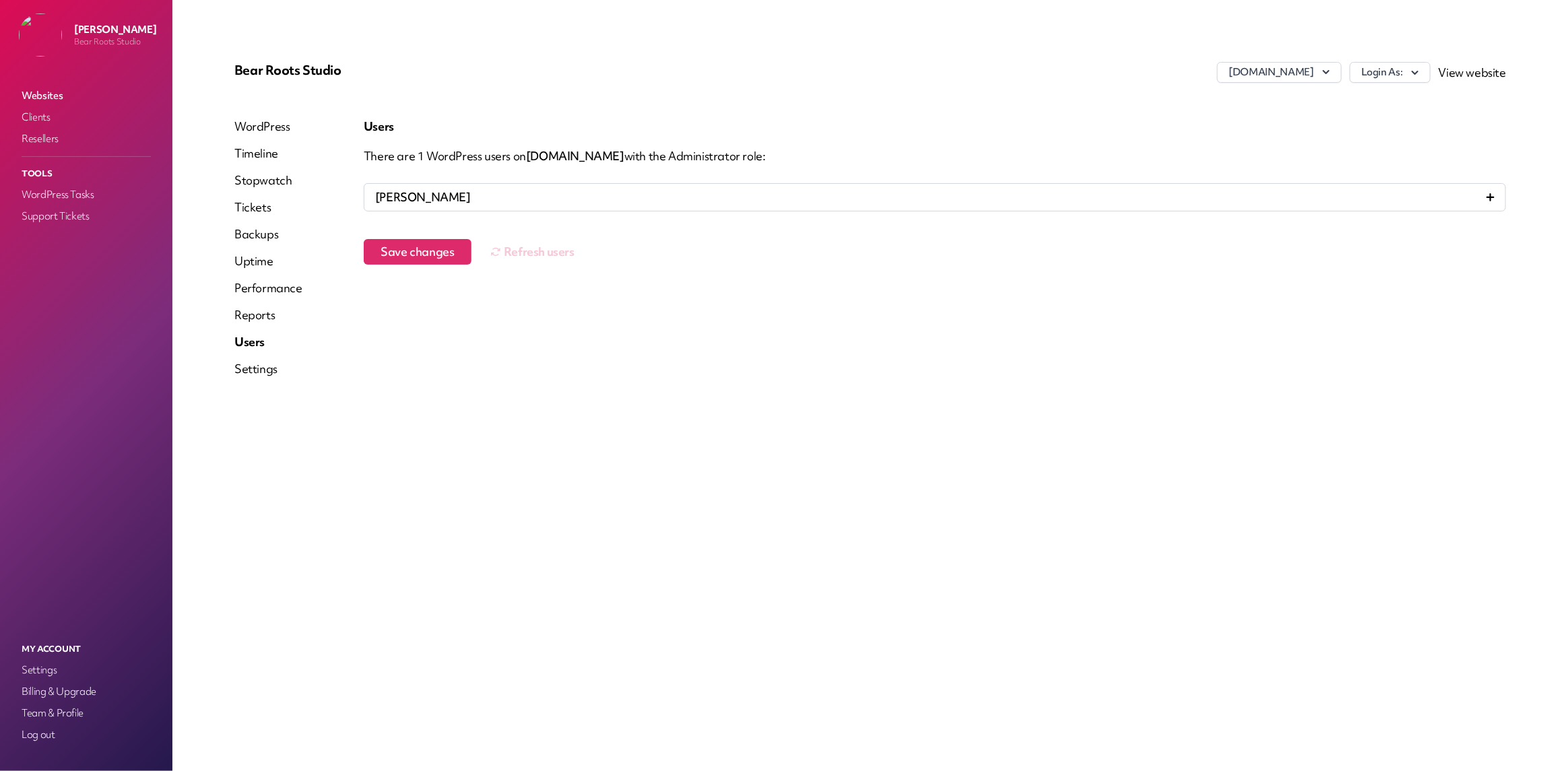
click at [257, 365] on link "Settings" at bounding box center [268, 369] width 68 height 16
